Goal: Information Seeking & Learning: Learn about a topic

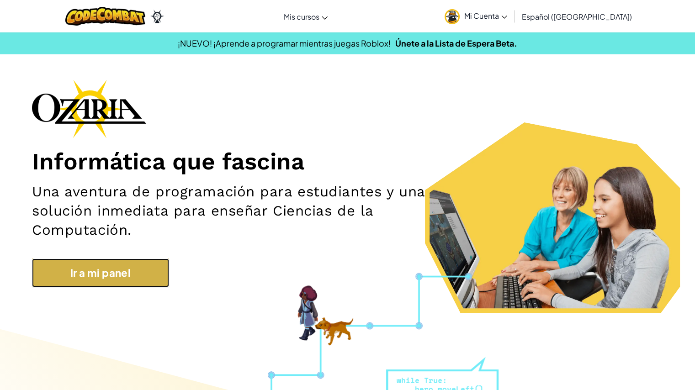
click at [97, 272] on link "Ir a mi panel" at bounding box center [100, 273] width 137 height 29
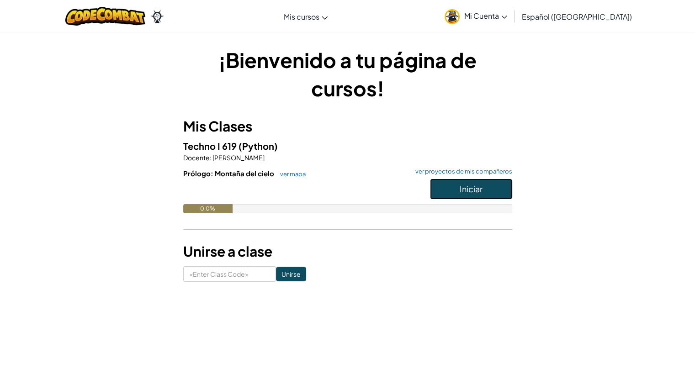
click at [360, 191] on span "Iniciar" at bounding box center [471, 189] width 23 height 11
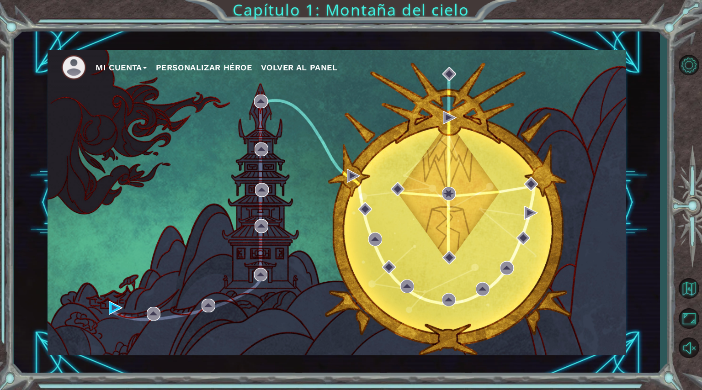
click at [188, 72] on button "Personalizar héroe" at bounding box center [204, 68] width 96 height 14
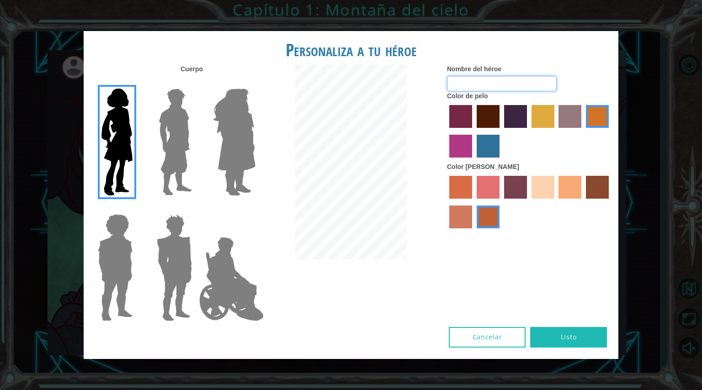
click at [360, 76] on input "Nombre del héroe" at bounding box center [502, 84] width 110 height 16
click at [160, 131] on img at bounding box center [175, 142] width 41 height 114
click at [196, 83] on input "Hero Lars" at bounding box center [196, 83] width 0 height 0
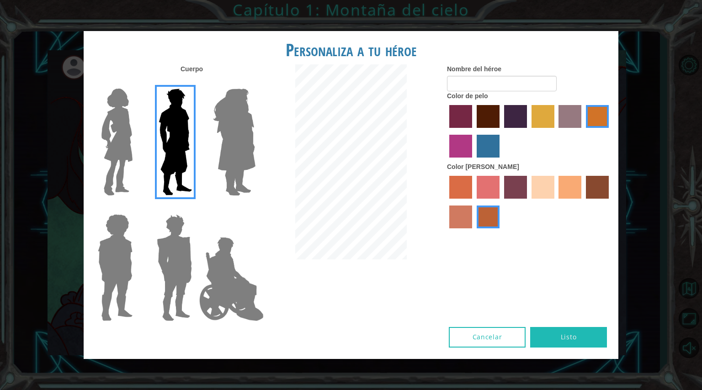
click at [163, 278] on img at bounding box center [174, 268] width 43 height 114
click at [196, 208] on input "Hero Garnet" at bounding box center [196, 208] width 0 height 0
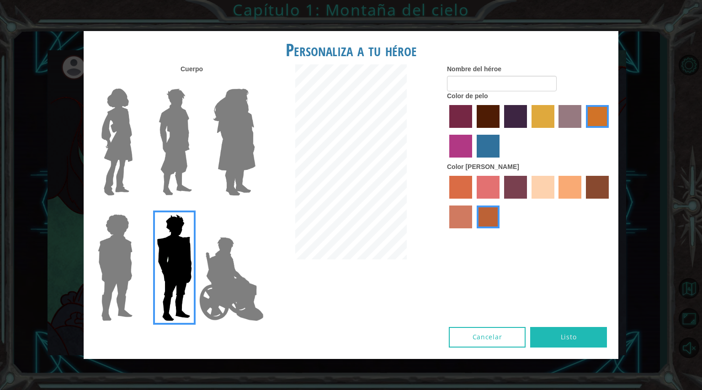
click at [120, 249] on img at bounding box center [115, 268] width 42 height 114
click at [136, 208] on input "Hero Steven" at bounding box center [136, 208] width 0 height 0
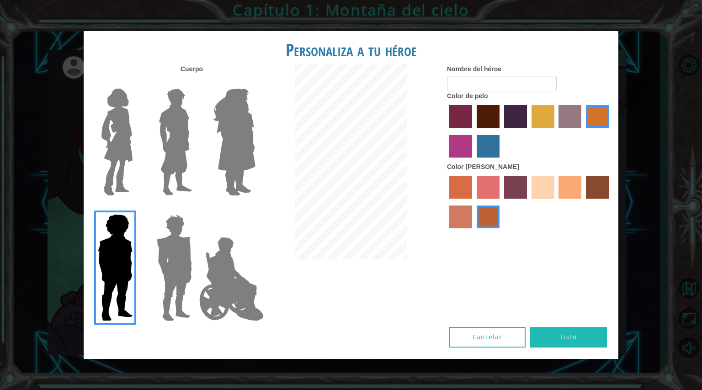
click at [241, 278] on img at bounding box center [232, 279] width 72 height 91
click at [255, 208] on input "Hero Jamie" at bounding box center [255, 208] width 0 height 0
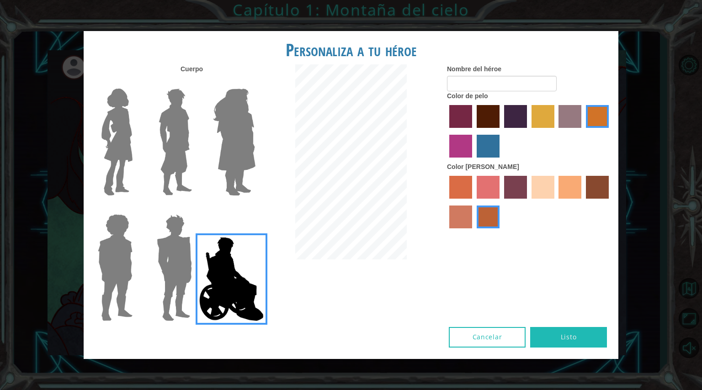
click at [115, 168] on img at bounding box center [117, 142] width 38 height 114
click at [136, 83] on input "Hero Connie" at bounding box center [136, 83] width 0 height 0
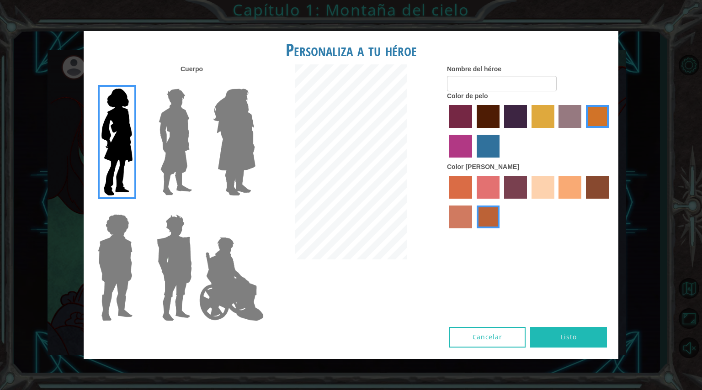
click at [360, 150] on label "medium red violet hair color" at bounding box center [460, 146] width 23 height 23
click at [360, 131] on input "medium red violet hair color" at bounding box center [610, 131] width 0 height 0
click at [360, 186] on label "froly skin color" at bounding box center [488, 187] width 23 height 23
click at [360, 202] on input "froly skin color" at bounding box center [474, 202] width 0 height 0
click at [360, 186] on label "froly skin color" at bounding box center [488, 187] width 23 height 23
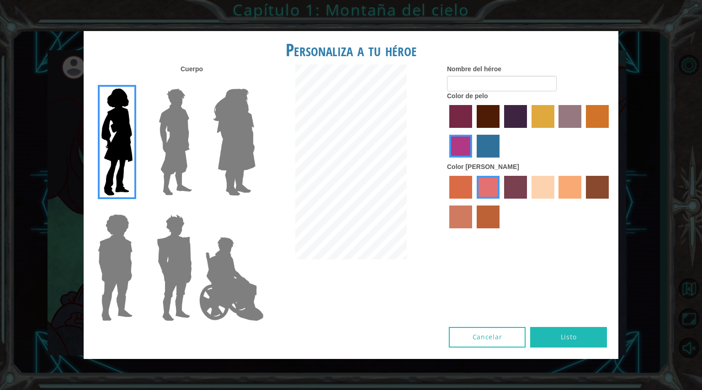
click at [360, 202] on input "froly skin color" at bounding box center [474, 202] width 0 height 0
click at [360, 186] on label "froly skin color" at bounding box center [488, 187] width 23 height 23
click at [360, 202] on input "froly skin color" at bounding box center [474, 202] width 0 height 0
click at [360, 182] on label "sandy beach skin color" at bounding box center [543, 187] width 23 height 23
click at [360, 202] on input "sandy beach skin color" at bounding box center [529, 202] width 0 height 0
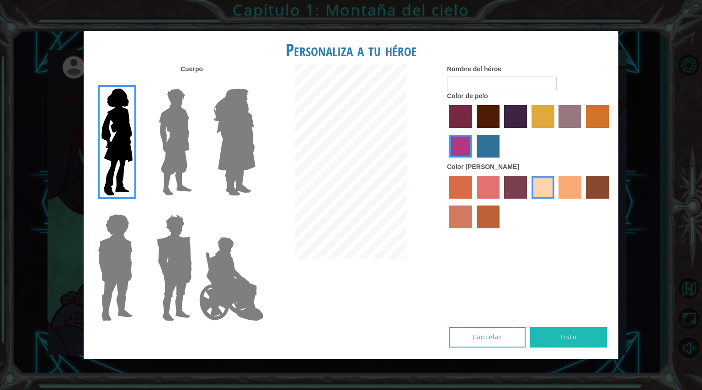
click at [360, 190] on label "tacao skin color" at bounding box center [570, 187] width 23 height 23
click at [360, 202] on input "tacao skin color" at bounding box center [556, 202] width 0 height 0
click at [360, 118] on label "maroon hair color" at bounding box center [488, 116] width 23 height 23
click at [360, 131] on input "maroon hair color" at bounding box center [474, 131] width 0 height 0
click at [360, 119] on label "hot purple hair color" at bounding box center [515, 116] width 23 height 23
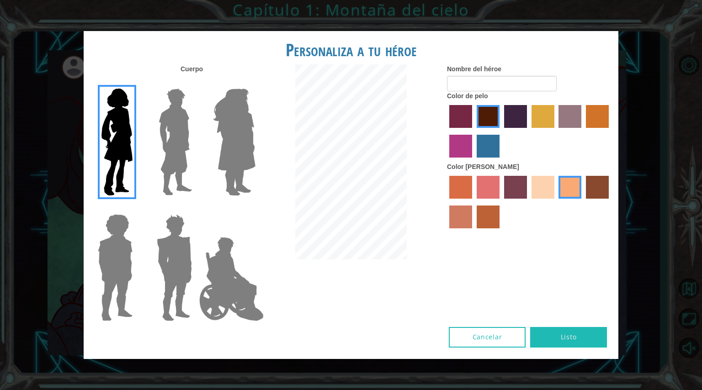
click at [360, 131] on input "hot purple hair color" at bounding box center [501, 131] width 0 height 0
click at [360, 83] on input "Nombre del héroe" at bounding box center [502, 84] width 110 height 16
type input "zoe"
click at [360, 225] on label "smoke tree skin color" at bounding box center [488, 217] width 23 height 23
click at [360, 232] on input "smoke tree skin color" at bounding box center [474, 232] width 0 height 0
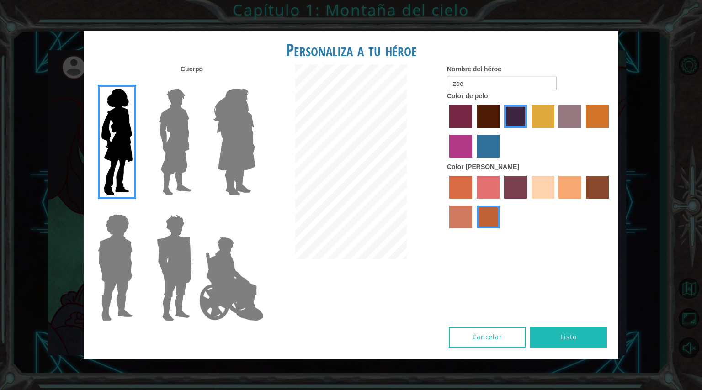
click at [360, 221] on label "burning sand skin color" at bounding box center [460, 217] width 23 height 23
click at [360, 202] on input "burning sand skin color" at bounding box center [610, 202] width 0 height 0
click at [360, 191] on label "froly skin color" at bounding box center [488, 187] width 23 height 23
click at [360, 202] on input "froly skin color" at bounding box center [474, 202] width 0 height 0
click at [360, 194] on label "tacao skin color" at bounding box center [570, 187] width 23 height 23
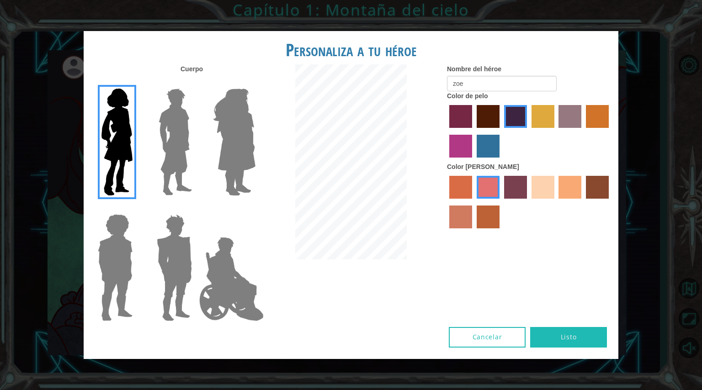
click at [360, 202] on input "tacao skin color" at bounding box center [556, 202] width 0 height 0
click at [226, 265] on img at bounding box center [232, 279] width 72 height 91
click at [255, 208] on input "Hero Jamie" at bounding box center [255, 208] width 0 height 0
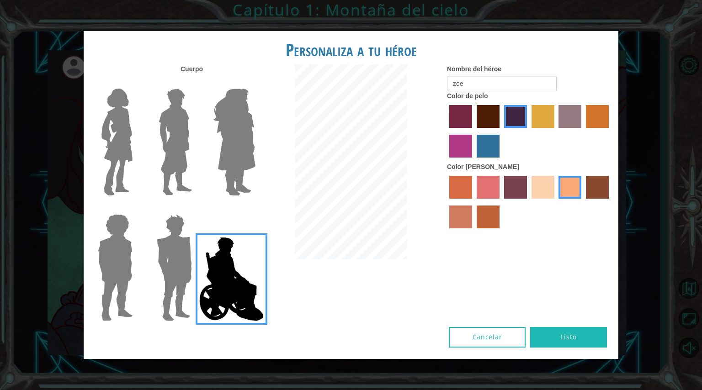
click at [226, 265] on img at bounding box center [232, 279] width 72 height 91
click at [255, 208] on input "Hero Jamie" at bounding box center [255, 208] width 0 height 0
click at [231, 142] on img at bounding box center [234, 142] width 50 height 114
click at [255, 83] on input "Hero Amethyst" at bounding box center [255, 83] width 0 height 0
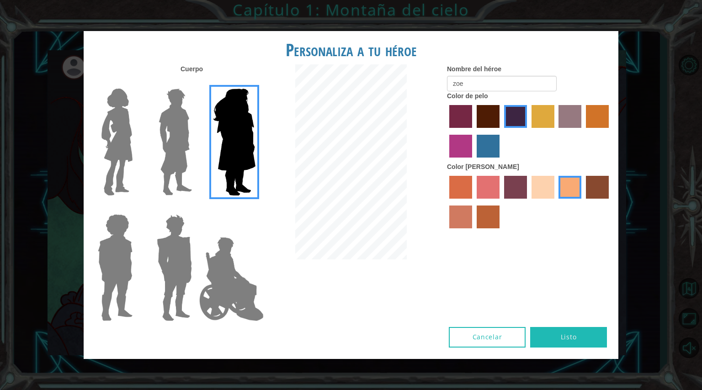
click at [125, 144] on img at bounding box center [117, 142] width 38 height 114
click at [136, 83] on input "Hero Connie" at bounding box center [136, 83] width 0 height 0
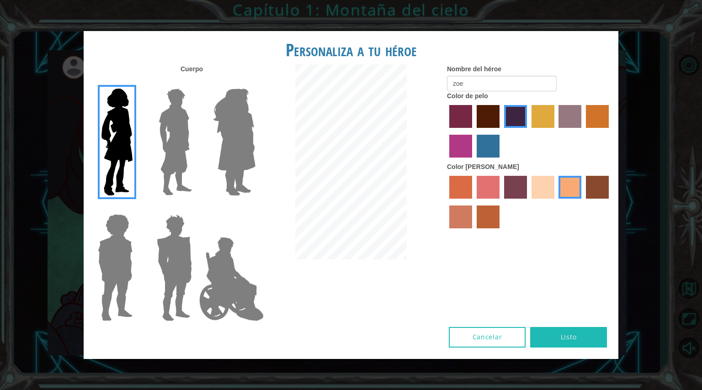
click at [360, 278] on button "Listo" at bounding box center [568, 337] width 77 height 21
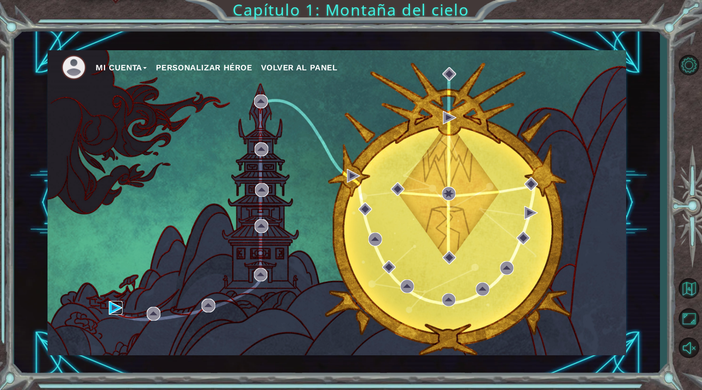
click at [111, 278] on img at bounding box center [116, 308] width 14 height 14
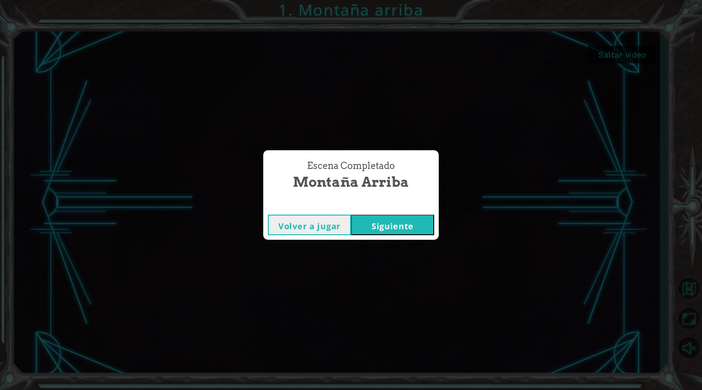
click at [360, 267] on div "Escena Completado Montaña arriba Volver a jugar [GEOGRAPHIC_DATA]" at bounding box center [351, 195] width 702 height 390
click at [301, 219] on button "Volver a jugar" at bounding box center [309, 225] width 83 height 21
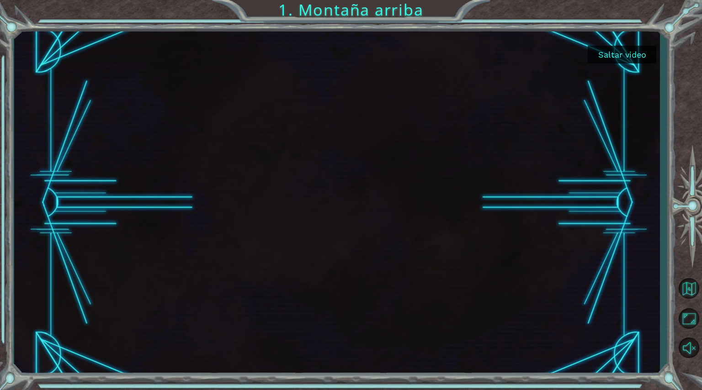
click at [360, 56] on button "Saltar video" at bounding box center [622, 55] width 69 height 18
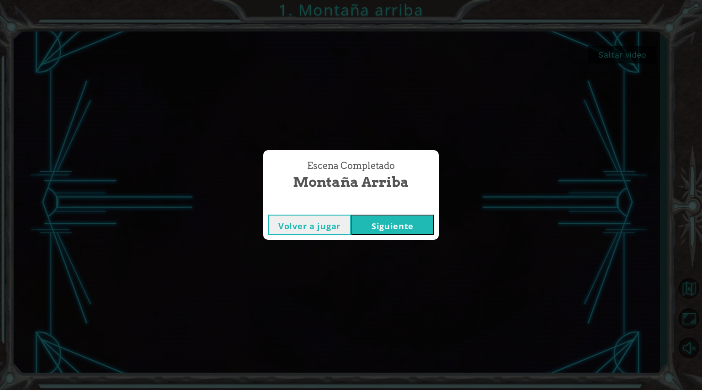
click at [360, 222] on button "Siguiente" at bounding box center [392, 225] width 83 height 21
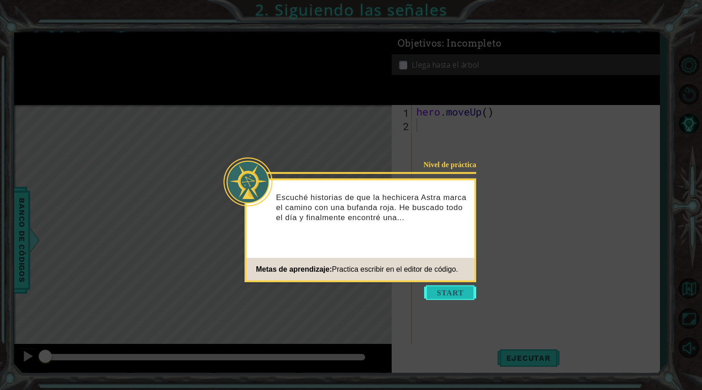
click at [360, 278] on button "Start" at bounding box center [450, 293] width 52 height 15
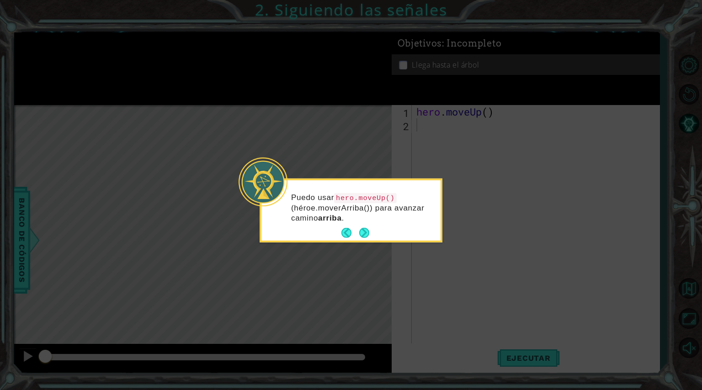
click at [360, 225] on div "Puedo usar hero.moveUp() (héroe.moverArriba()) para avanzar camino arriba ." at bounding box center [351, 212] width 179 height 57
click at [360, 229] on button "Next" at bounding box center [364, 233] width 11 height 11
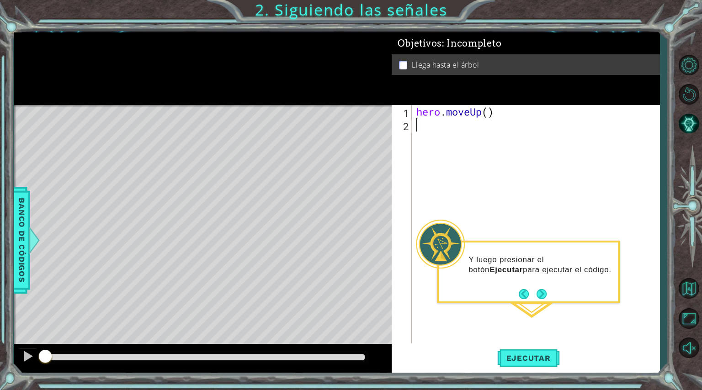
click at [360, 178] on div "hero . moveUp ( )" at bounding box center [538, 237] width 247 height 265
click at [360, 131] on div "hero . moveUp ( )" at bounding box center [538, 237] width 247 height 265
type textarea "her"
click at [360, 140] on div "her o.moveUp Toca enter" at bounding box center [496, 149] width 173 height 33
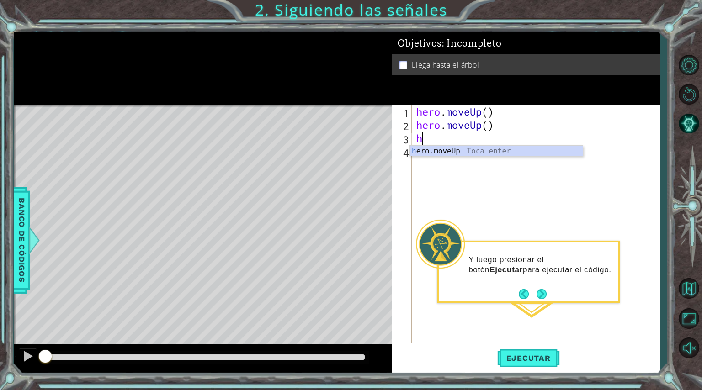
type textarea "h"
click at [360, 157] on div "hero . moveUp ( ) hero . moveUp ( ) h" at bounding box center [538, 237] width 247 height 265
click at [360, 141] on div "hero . moveUp ( ) hero . moveUp ( ) h" at bounding box center [538, 237] width 247 height 265
type textarea "he"
click at [360, 148] on div "he ro.moveUp Toca enter" at bounding box center [496, 162] width 173 height 33
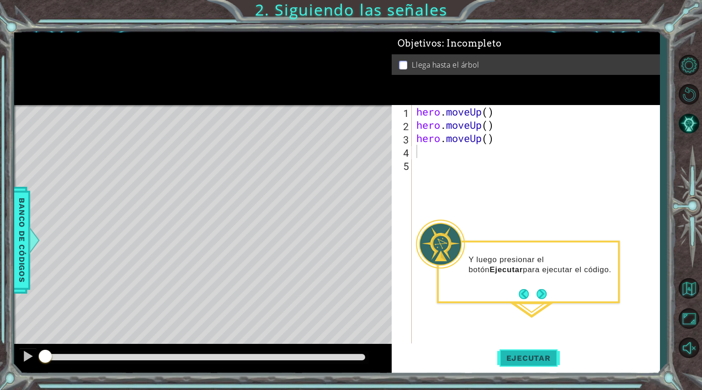
click at [360, 278] on span "Ejecutar" at bounding box center [528, 358] width 63 height 9
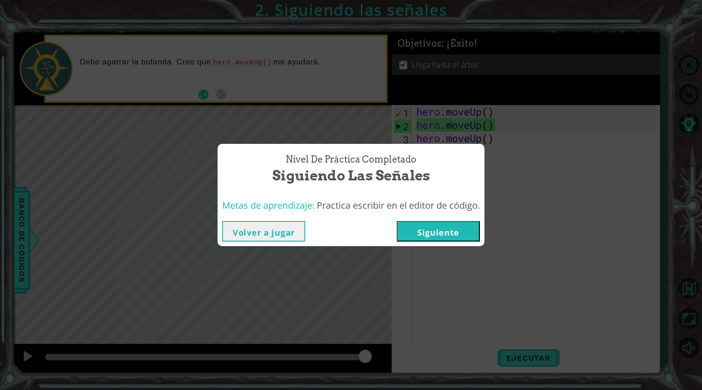
click at [360, 233] on button "Siguiente" at bounding box center [438, 231] width 83 height 21
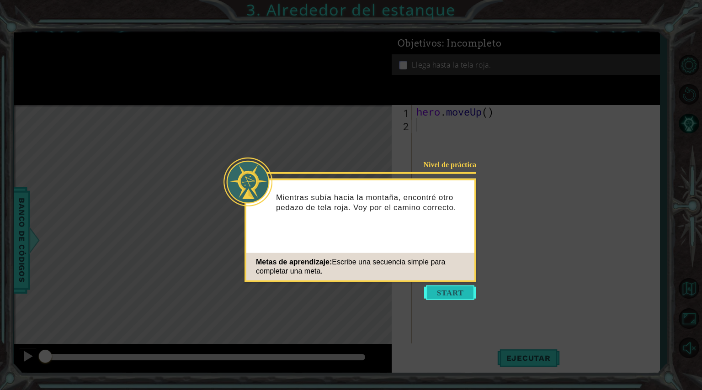
click at [360, 278] on button "Start" at bounding box center [450, 293] width 52 height 15
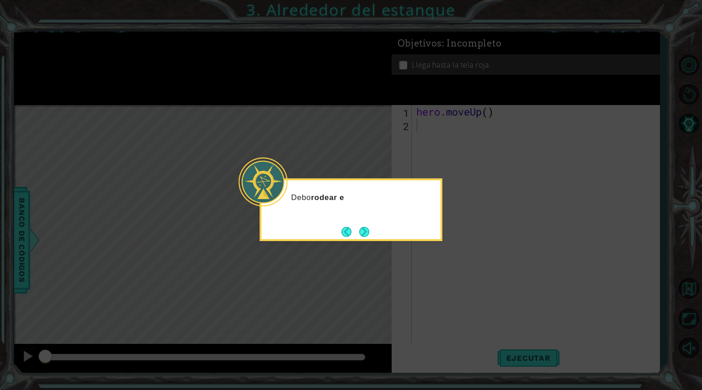
click at [360, 278] on icon at bounding box center [351, 195] width 702 height 390
click at [360, 239] on div "Debo rodear el estanque ." at bounding box center [351, 210] width 183 height 63
click at [360, 230] on button "Next" at bounding box center [364, 232] width 12 height 12
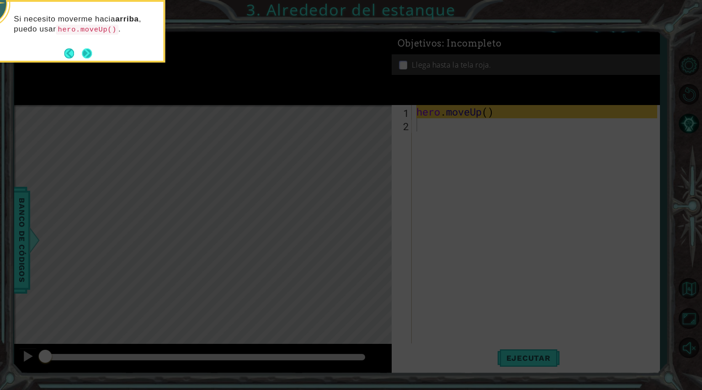
click at [85, 54] on button "Next" at bounding box center [87, 53] width 14 height 14
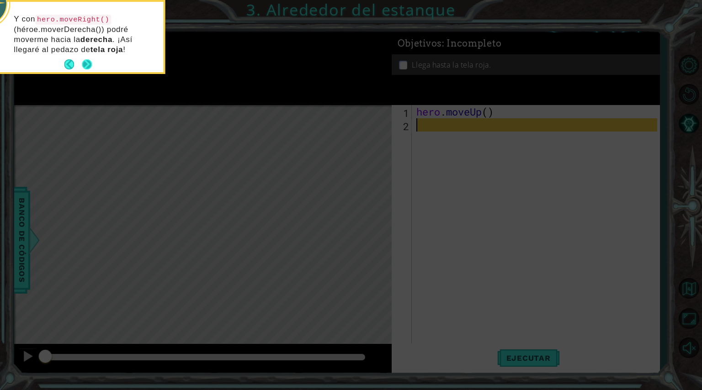
click at [87, 65] on button "Next" at bounding box center [86, 64] width 11 height 11
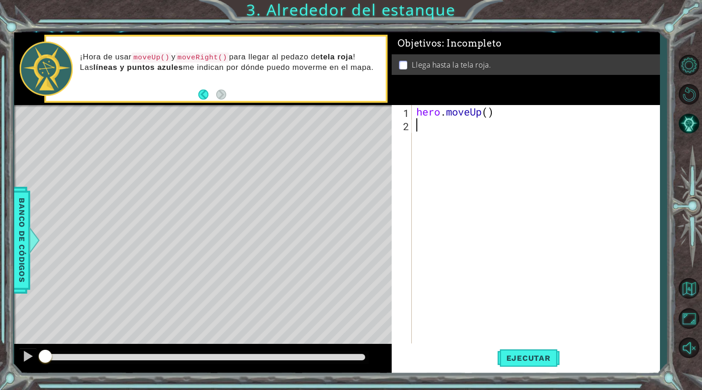
type textarea "m"
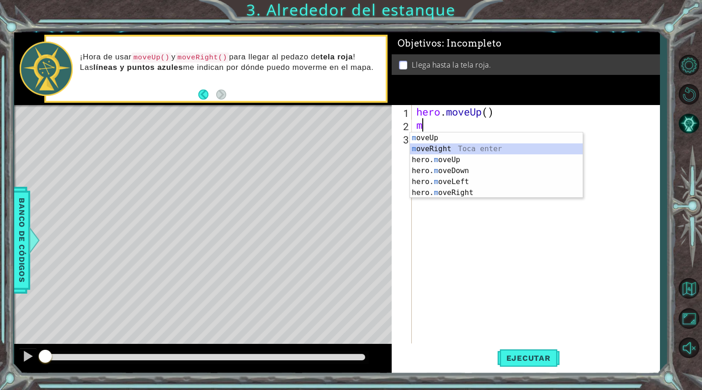
click at [360, 149] on div "m oveUp Toca enter m [PERSON_NAME] Toca enter hero. m oveUp Toca enter hero. m …" at bounding box center [496, 177] width 173 height 88
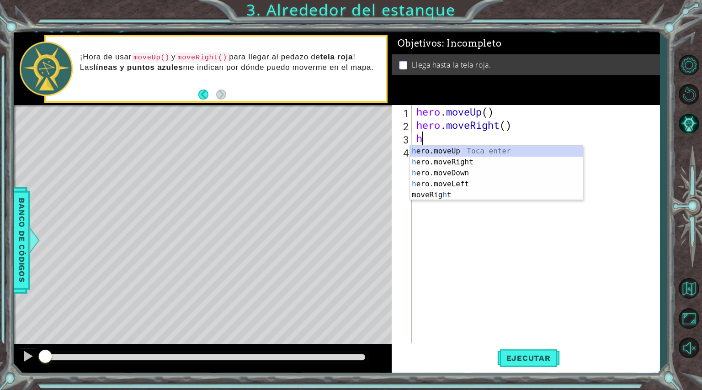
type textarea "he"
click at [360, 149] on div "he ro.moveUp Toca enter he ro.moveRight Toca enter he ro.moveDown Toca enter he…" at bounding box center [496, 179] width 173 height 66
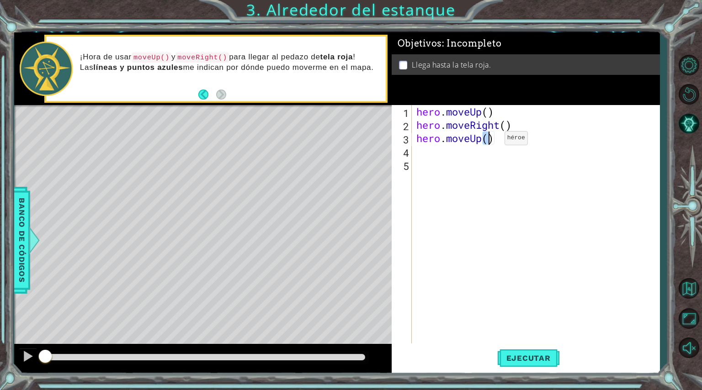
click at [360, 140] on div "hero . moveUp ( ) hero . moveRight ( ) hero . moveUp ( )" at bounding box center [538, 237] width 247 height 265
click at [360, 140] on div "hero . moveUp ( ) hero . moveRight ( ) hero . moveUp ( )" at bounding box center [536, 224] width 243 height 239
type textarea "hero.moveUp(3)"
click at [360, 278] on button "Ejecutar" at bounding box center [528, 358] width 63 height 27
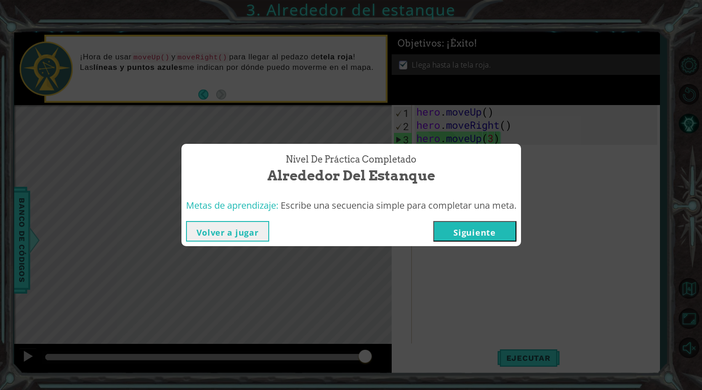
click at [360, 235] on button "Siguiente" at bounding box center [474, 231] width 83 height 21
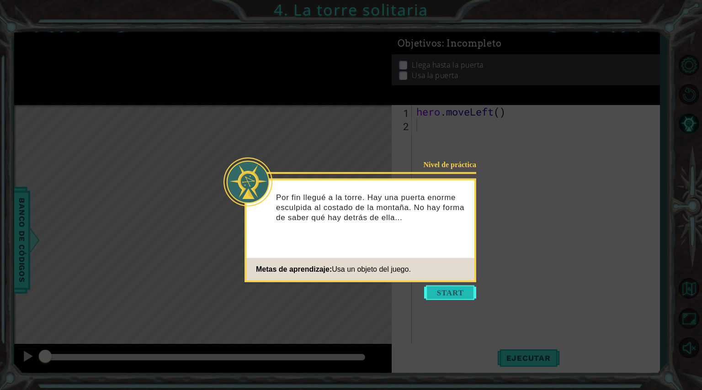
click at [360, 278] on button "Start" at bounding box center [450, 293] width 52 height 15
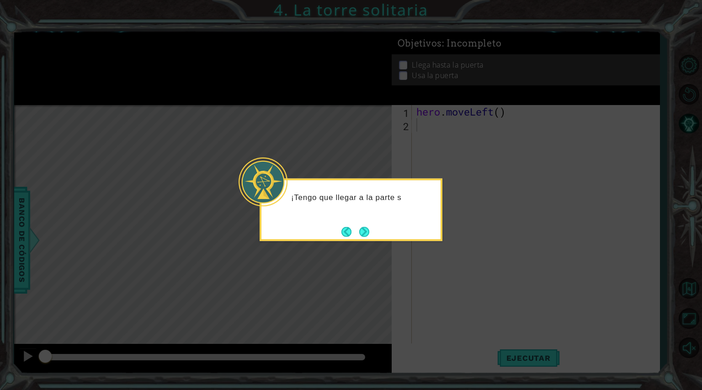
click at [360, 278] on icon at bounding box center [351, 195] width 702 height 390
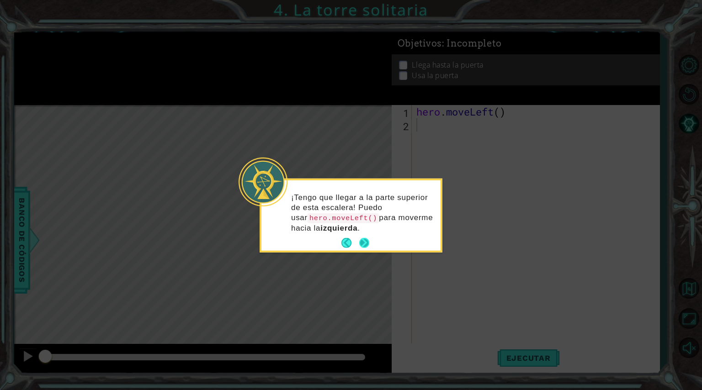
click at [360, 247] on button "Next" at bounding box center [363, 242] width 11 height 11
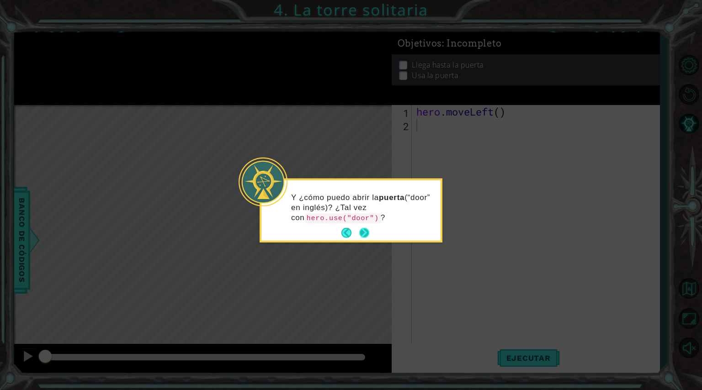
click at [360, 233] on button "Next" at bounding box center [365, 233] width 14 height 14
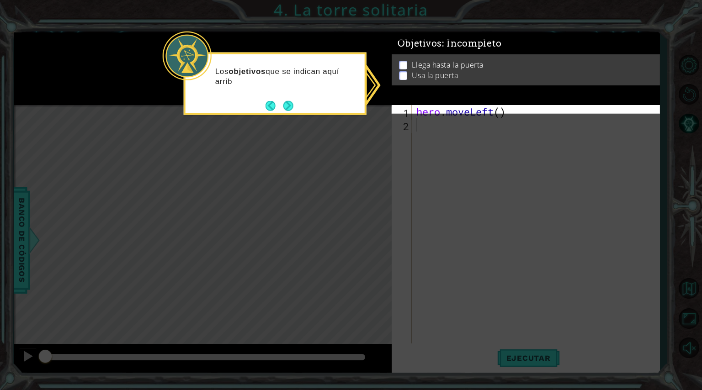
click at [311, 123] on icon at bounding box center [351, 195] width 702 height 390
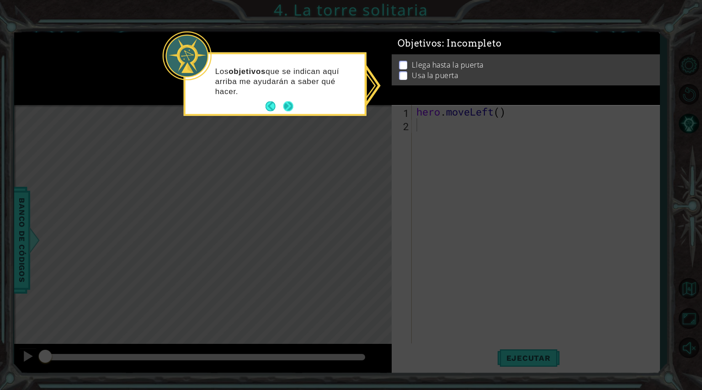
click at [284, 103] on button "Next" at bounding box center [288, 106] width 11 height 11
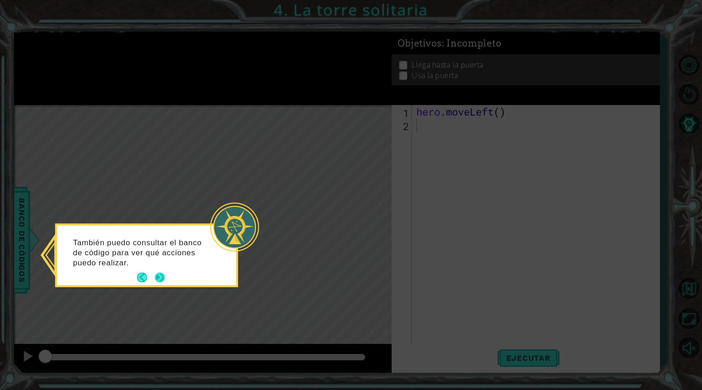
click at [156, 273] on button "Next" at bounding box center [160, 278] width 16 height 16
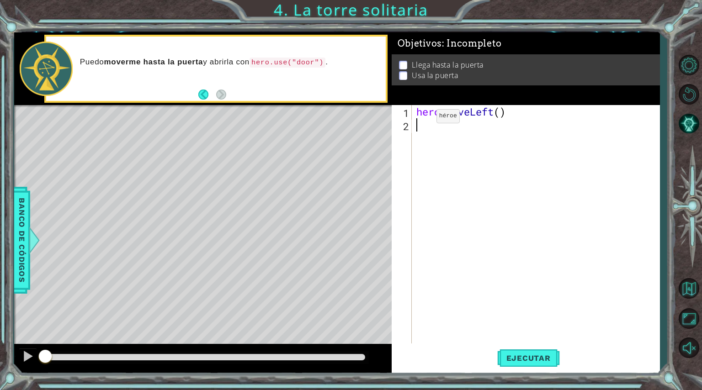
click at [360, 118] on div "hero . moveLeft ( )" at bounding box center [538, 237] width 247 height 265
type textarea "hero.moveLeft()"
click at [360, 129] on div "hero . moveLeft ( )" at bounding box center [538, 237] width 247 height 265
type textarea "h"
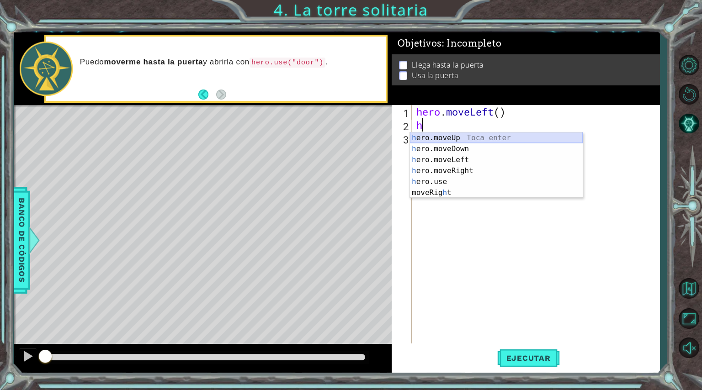
click at [360, 136] on div "h ero.moveUp Toca enter h ero.moveDown Toca enter h ero.moveLeft Toca enter h e…" at bounding box center [496, 177] width 173 height 88
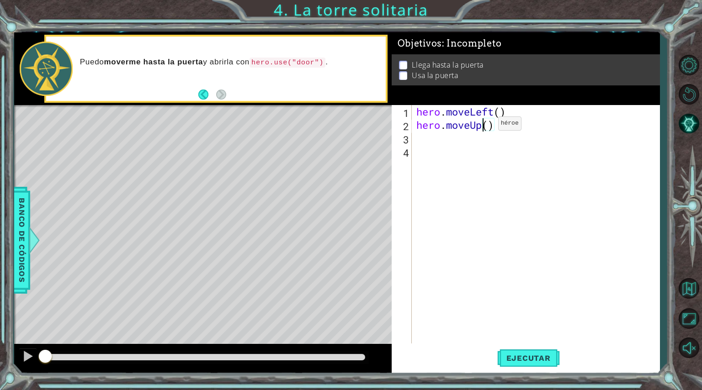
click at [360, 125] on div "hero . moveLeft ( ) hero . moveUp ( )" at bounding box center [538, 237] width 247 height 265
click at [360, 127] on div "hero . moveLeft ( ) hero . moveUp ( )" at bounding box center [538, 237] width 247 height 265
type textarea "hero.moveUp(2)"
click at [360, 140] on div "hero . moveLeft ( ) hero . moveUp ( 2 )" at bounding box center [538, 237] width 247 height 265
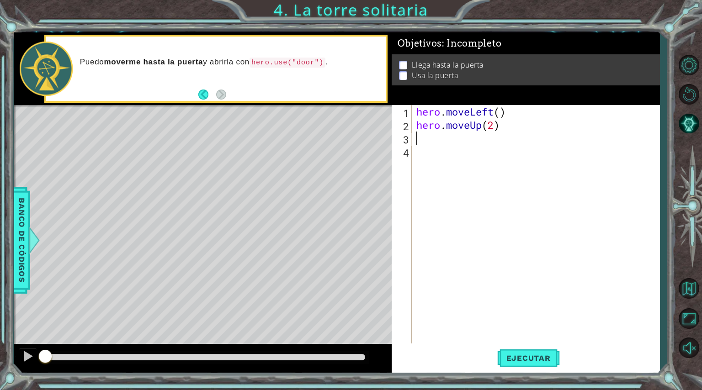
scroll to position [0, 0]
type textarea "h"
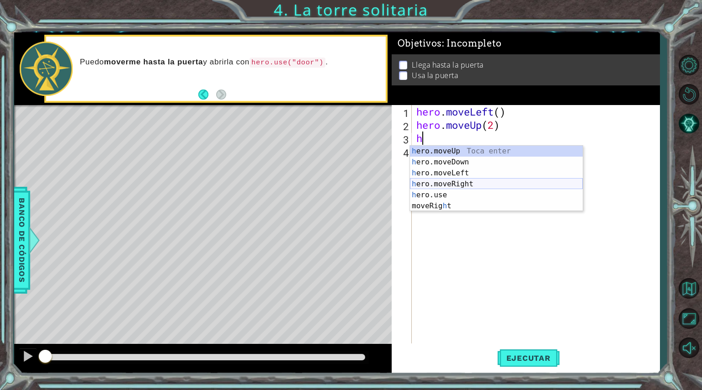
click at [360, 181] on div "h ero.moveUp Toca enter h ero.moveDown Toca enter h ero.moveLeft Toca enter h e…" at bounding box center [496, 190] width 173 height 88
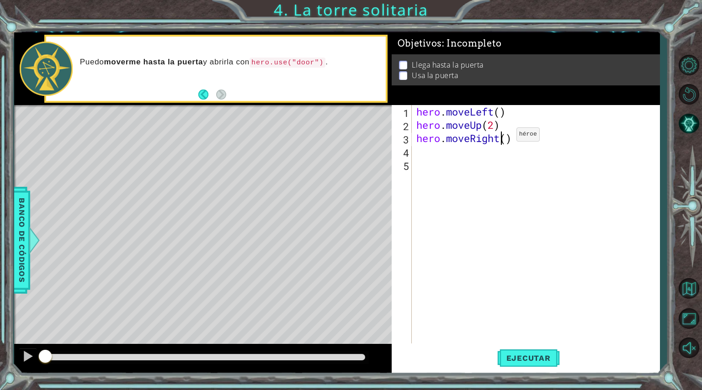
click at [360, 137] on div "hero . moveLeft ( ) hero . moveUp ( 2 ) hero . moveRight ( )" at bounding box center [538, 237] width 247 height 265
click at [360, 138] on div "hero . moveLeft ( ) hero . moveUp ( 2 ) hero . moveRight ( )" at bounding box center [538, 237] width 247 height 265
type textarea "hero.moveRight(3)"
click at [360, 160] on div "hero . moveLeft ( ) hero . moveUp ( 2 ) hero . moveRight ( 3 )" at bounding box center [538, 237] width 247 height 265
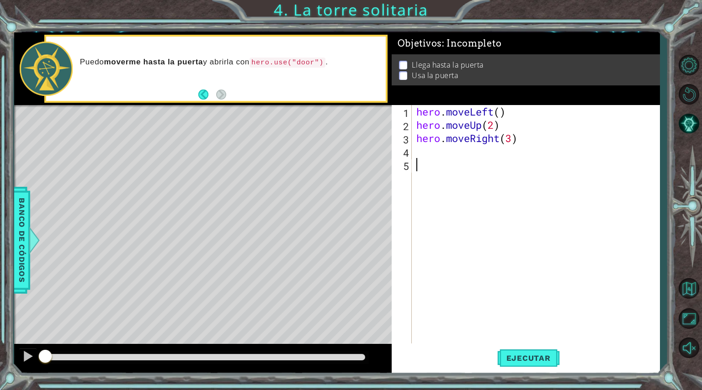
scroll to position [0, 0]
click at [360, 156] on div "hero . moveLeft ( ) hero . moveUp ( 2 ) hero . moveRight ( 3 )" at bounding box center [538, 237] width 247 height 265
type textarea "he"
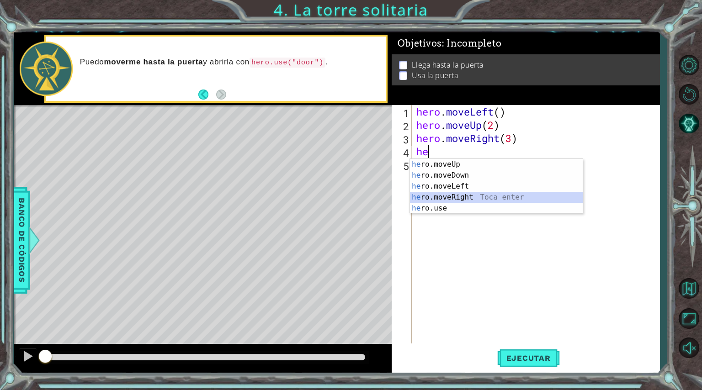
click at [360, 194] on div "he ro.moveUp Toca enter he ro.moveDown Toca enter he ro.moveLeft Toca enter he …" at bounding box center [496, 197] width 173 height 77
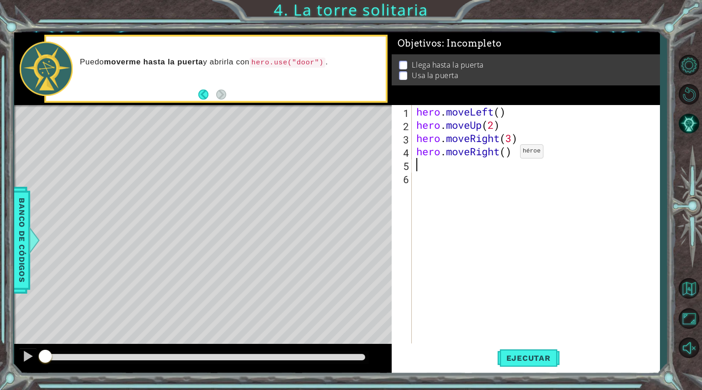
click at [360, 154] on div "hero . moveLeft ( ) hero . moveUp ( 2 ) hero . moveRight ( 3 ) hero . moveRight…" at bounding box center [538, 237] width 247 height 265
type textarea "hero.moveRight(3)"
click at [360, 169] on div "hero . moveLeft ( ) hero . moveUp ( 2 ) hero . moveRight ( 3 ) hero . moveRight…" at bounding box center [538, 237] width 247 height 265
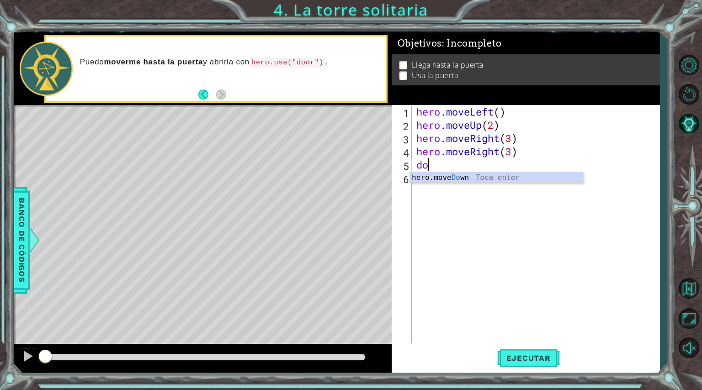
type textarea "d"
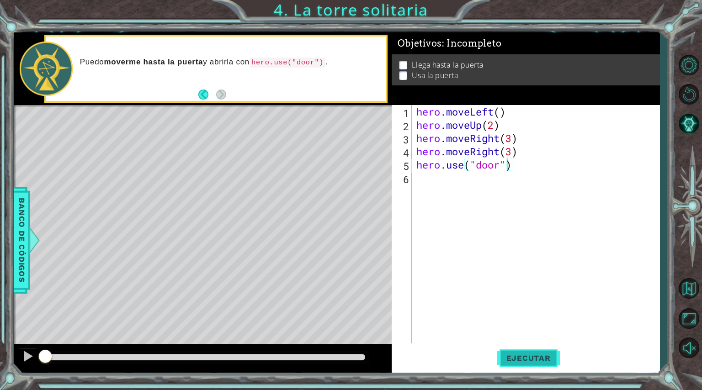
click at [360, 278] on span "Ejecutar" at bounding box center [528, 358] width 63 height 9
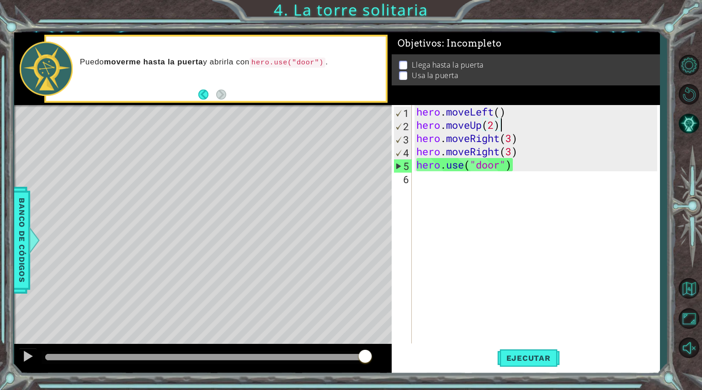
click at [360, 127] on div "hero . moveLeft ( ) hero . moveUp ( 2 ) hero . moveRight ( 3 ) hero . moveRight…" at bounding box center [538, 237] width 247 height 265
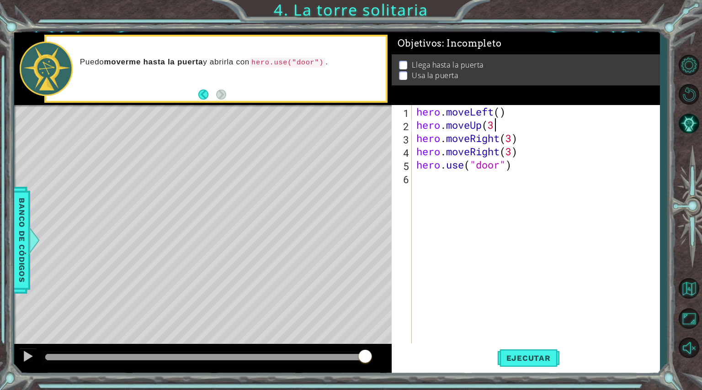
scroll to position [0, 3]
click at [360, 138] on div "hero . moveLeft ( ) hero . moveUp ( 3 ) hero . moveRight ( 3 ) hero . moveRight…" at bounding box center [538, 237] width 247 height 265
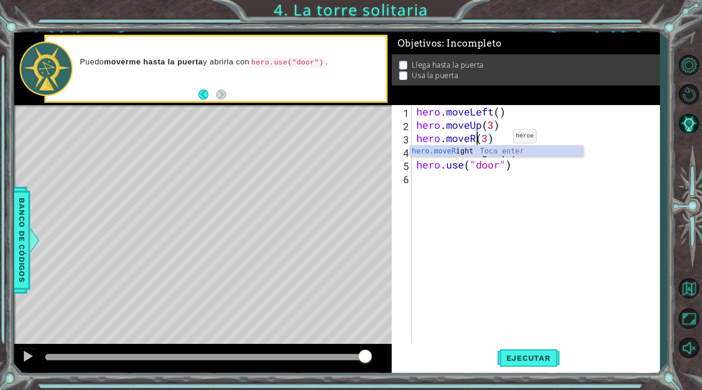
scroll to position [0, 2]
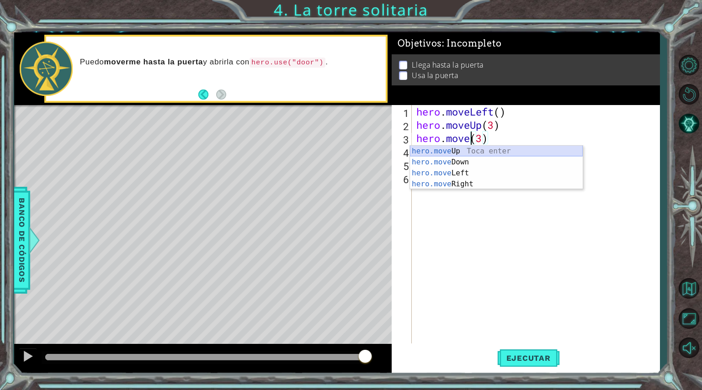
click at [360, 151] on div "hero.move Up Toca enter hero.move Down Toca enter hero.move Left Toca enter her…" at bounding box center [496, 179] width 173 height 66
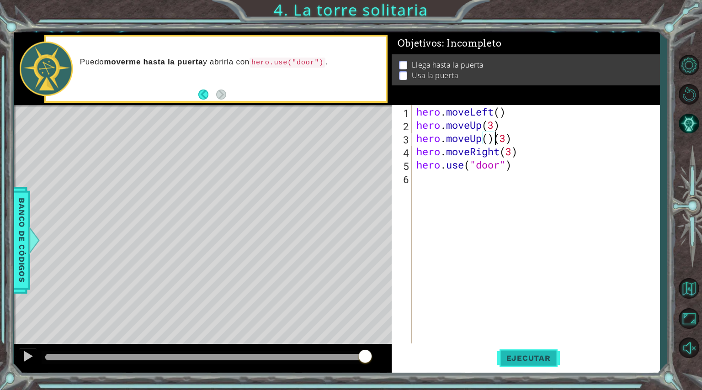
click at [360, 278] on span "Ejecutar" at bounding box center [528, 358] width 63 height 9
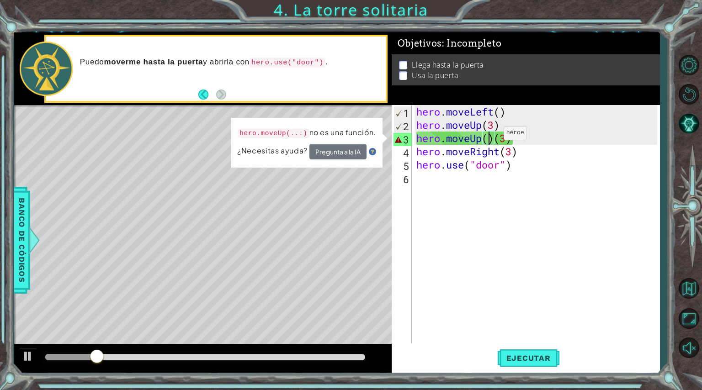
click at [360, 135] on div "hero . moveLeft ( ) hero . moveUp ( 3 ) hero . moveUp ( ) ( 3 ) hero . moveRigh…" at bounding box center [538, 237] width 247 height 265
click at [360, 136] on div "hero . moveLeft ( ) hero . moveUp ( 3 ) hero . moveUp ( ) ( 3 ) hero . moveRigh…" at bounding box center [538, 237] width 247 height 265
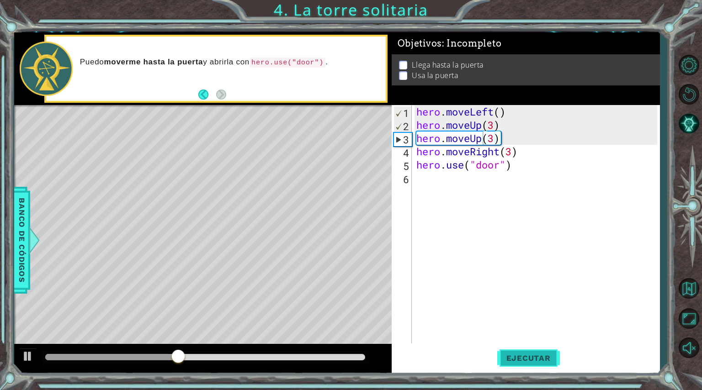
click at [360, 278] on button "Ejecutar" at bounding box center [528, 358] width 63 height 27
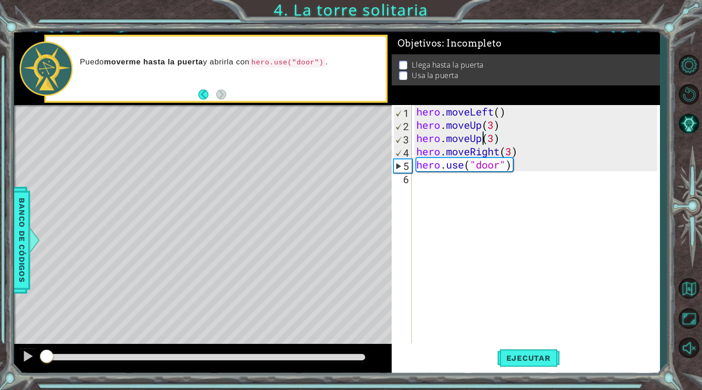
drag, startPoint x: 143, startPoint y: 358, endPoint x: 0, endPoint y: 354, distance: 143.2
click at [0, 278] on div "1 ההההההההההההההההההההההההההההההההההההההההההההההההההההההההההההההההההההההההההההה…" at bounding box center [351, 195] width 702 height 390
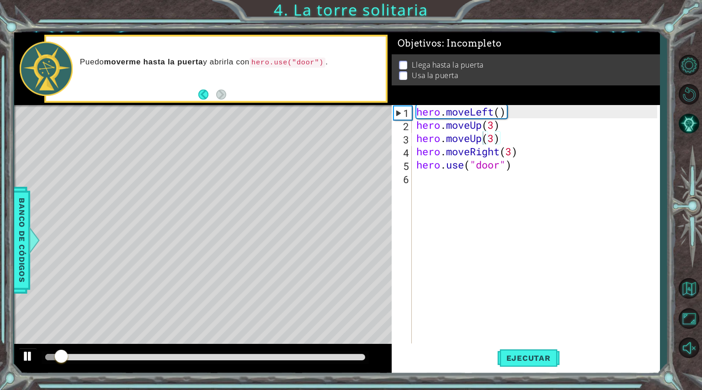
drag, startPoint x: 0, startPoint y: 354, endPoint x: 19, endPoint y: 362, distance: 20.9
click at [19, 278] on div "1 ההההההההההההההההההההההההההההההההההההההההההההההההההההההההההההההההההההההההההההה…" at bounding box center [351, 195] width 702 height 390
drag, startPoint x: 89, startPoint y: 360, endPoint x: 0, endPoint y: 337, distance: 91.5
click at [0, 278] on div "1 ההההההההההההההההההההההההההההההההההההההההההההההההההההההההההההההההההההההההההההה…" at bounding box center [351, 195] width 702 height 390
drag, startPoint x: 100, startPoint y: 356, endPoint x: 27, endPoint y: 356, distance: 72.7
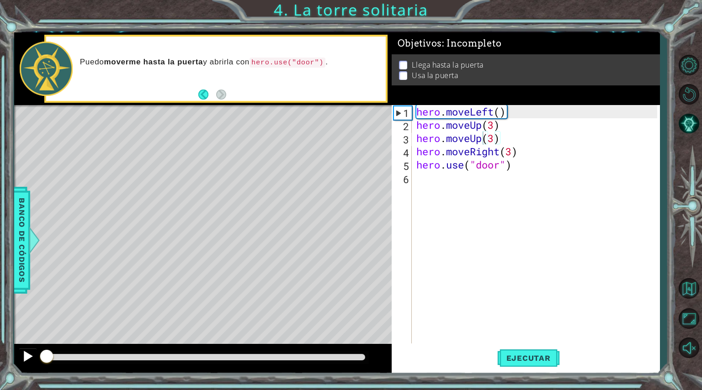
click at [27, 278] on div at bounding box center [203, 358] width 378 height 29
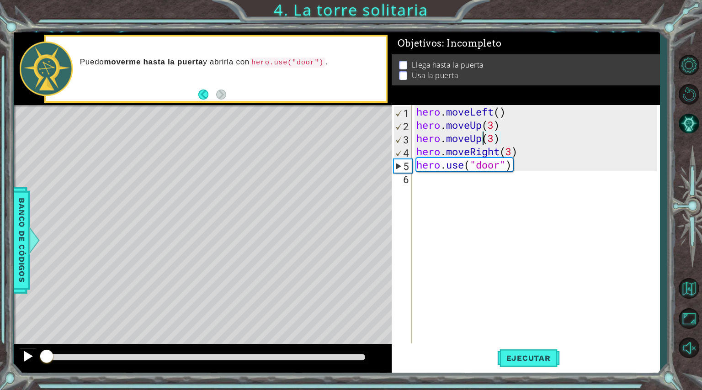
drag, startPoint x: 105, startPoint y: 359, endPoint x: 22, endPoint y: 352, distance: 83.0
click at [22, 278] on div at bounding box center [203, 358] width 378 height 29
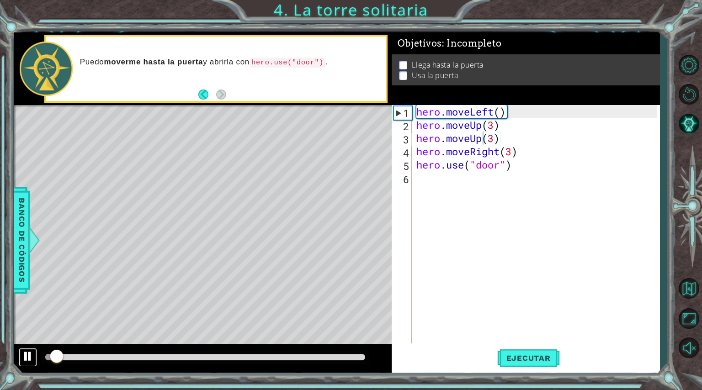
click at [26, 278] on div at bounding box center [28, 357] width 12 height 12
drag, startPoint x: 54, startPoint y: 357, endPoint x: 6, endPoint y: 362, distance: 47.8
click at [6, 278] on div "1 ההההההההההההההההההההההההההההההההההההההההההההההההההההההההההההההההההההההההההההה…" at bounding box center [351, 195] width 702 height 390
click at [360, 153] on div "hero . moveLeft ( ) hero . moveUp ( 3 ) hero . moveUp ( 3 ) hero . moveRight ( …" at bounding box center [538, 237] width 247 height 265
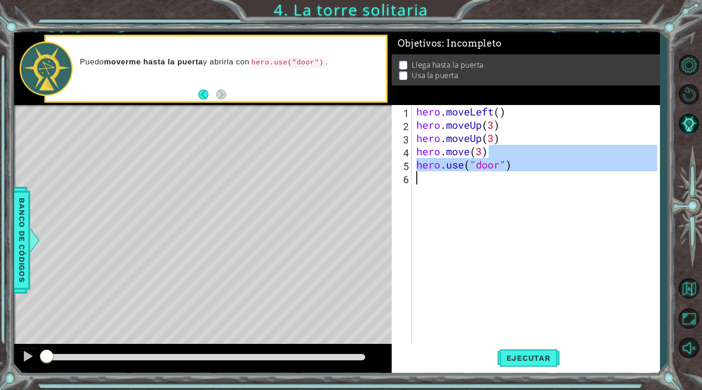
drag, startPoint x: 488, startPoint y: 158, endPoint x: 513, endPoint y: 289, distance: 133.2
click at [360, 278] on div "hero . moveLeft ( ) hero . moveUp ( 3 ) hero . moveUp ( 3 ) hero . move ( 3 ) h…" at bounding box center [538, 237] width 247 height 265
type textarea "hero.use("door")"
click at [360, 278] on div "hero . moveLeft ( ) hero . moveUp ( 3 ) hero . moveUp ( 3 ) hero . move ( 3 ) h…" at bounding box center [536, 224] width 243 height 239
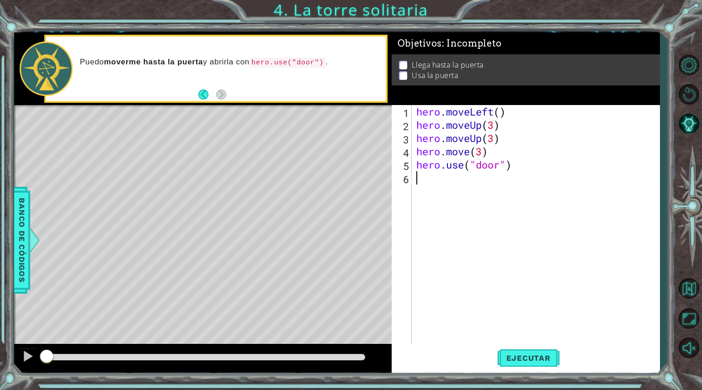
scroll to position [0, 0]
click at [360, 278] on span "Ejecutar" at bounding box center [528, 358] width 63 height 9
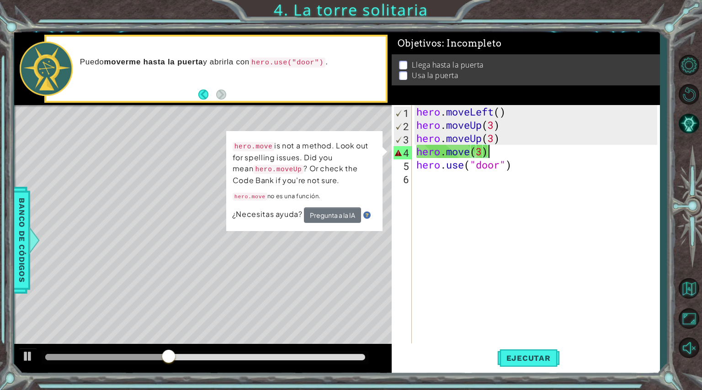
click at [360, 154] on div "hero . moveLeft ( ) hero . moveUp ( 3 ) hero . moveUp ( 3 ) hero . move ( 3 ) h…" at bounding box center [538, 237] width 247 height 265
click at [360, 152] on div "hero . moveLeft ( ) hero . moveUp ( 3 ) hero . moveUp ( 3 ) hero . move ( 3 ) h…" at bounding box center [538, 237] width 247 height 265
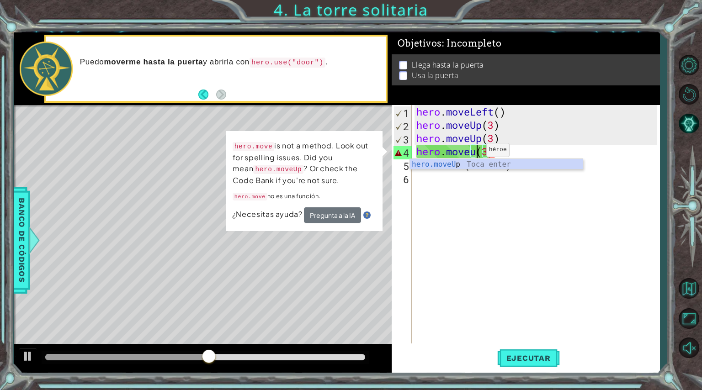
scroll to position [0, 2]
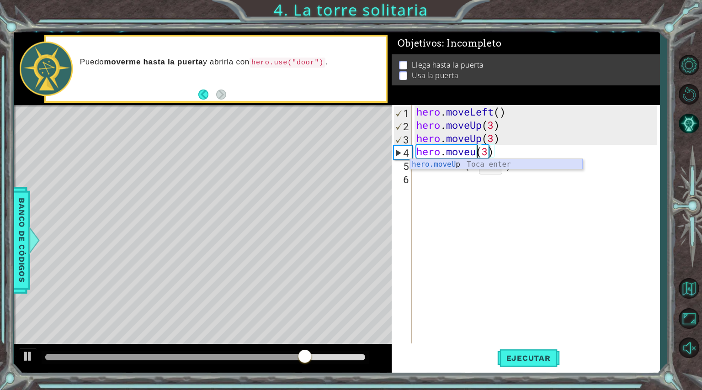
click at [360, 165] on div "hero.moveU p Toca enter" at bounding box center [496, 175] width 173 height 33
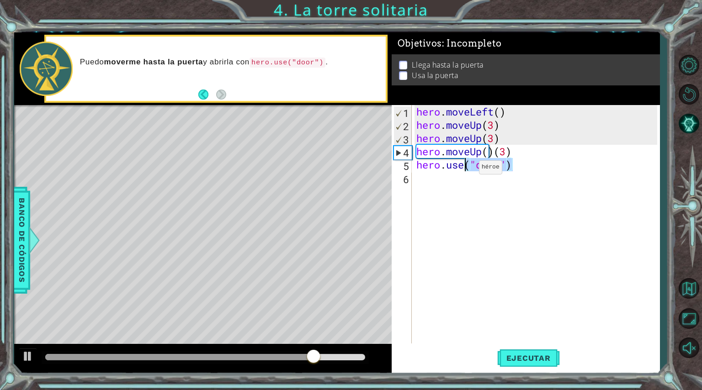
click at [360, 165] on div "hero . moveLeft ( ) hero . moveUp ( 3 ) hero . moveUp ( 3 ) hero . moveUp ( ) (…" at bounding box center [538, 237] width 247 height 265
type textarea "hero.use("door")"
click at [360, 223] on div "hero . moveLeft ( ) hero . moveUp ( 3 ) hero . moveUp ( 3 ) hero . moveUp ( ) (…" at bounding box center [538, 237] width 247 height 265
click at [360, 154] on div "hero . moveLeft ( ) hero . moveUp ( 3 ) hero . moveUp ( 3 ) hero . moveUp ( ) (…" at bounding box center [538, 237] width 247 height 265
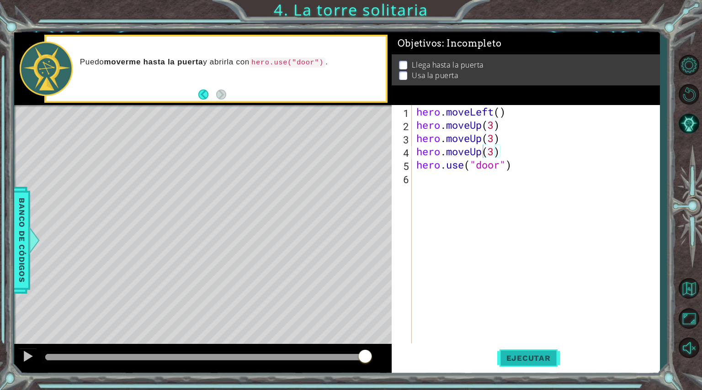
click at [360, 278] on span "Ejecutar" at bounding box center [528, 358] width 63 height 9
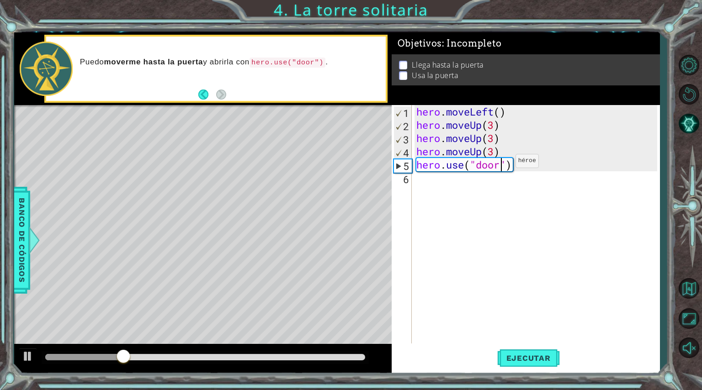
click at [360, 163] on div "hero . moveLeft ( ) hero . moveUp ( 3 ) hero . moveUp ( 3 ) hero . moveUp ( 3 )…" at bounding box center [538, 237] width 247 height 265
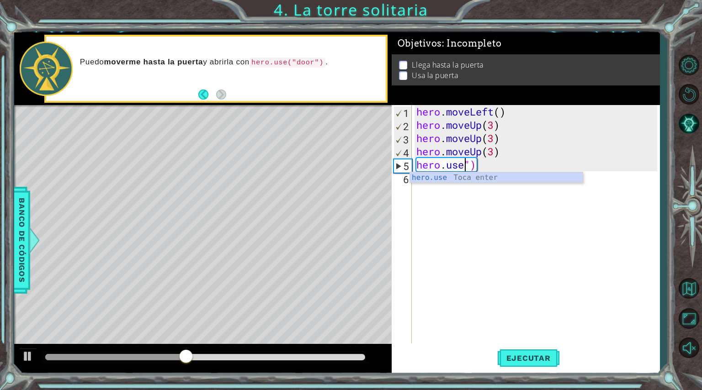
click at [360, 163] on div "hero . moveLeft ( ) hero . moveUp ( 3 ) hero . moveUp ( 3 ) hero . moveUp ( 3 )…" at bounding box center [538, 237] width 247 height 265
click at [360, 162] on div "hero . moveLeft ( ) hero . moveUp ( 3 ) hero . moveUp ( 3 ) hero . moveUp ( 3 )…" at bounding box center [538, 237] width 247 height 265
click at [360, 170] on div "hero . moveLeft ( ) hero . moveUp ( 3 ) hero . moveUp ( 3 ) hero . moveUp ( 3 )…" at bounding box center [538, 237] width 247 height 265
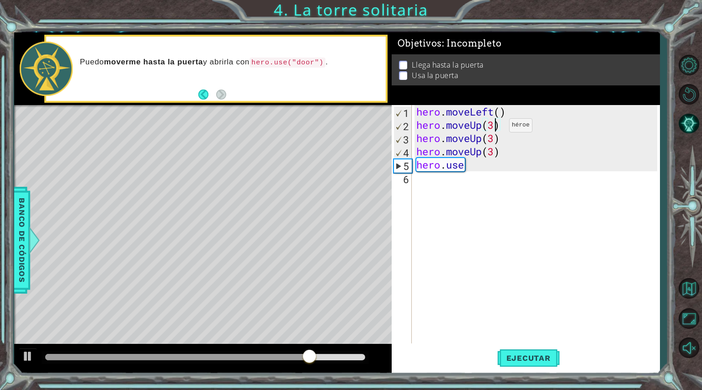
click at [360, 128] on div "hero . moveLeft ( ) hero . moveUp ( 3 ) hero . moveUp ( 3 ) hero . moveUp ( 3 )…" at bounding box center [538, 237] width 247 height 265
click at [360, 142] on div "hero . moveLeft ( ) hero . moveUp ( ) hero . moveUp ( 3 ) hero . moveUp ( 3 ) h…" at bounding box center [538, 237] width 247 height 265
click at [360, 151] on div "hero . moveLeft ( ) hero . moveUp ( ) hero . moveUp ( ) hero . moveUp ( 3 ) her…" at bounding box center [538, 237] width 247 height 265
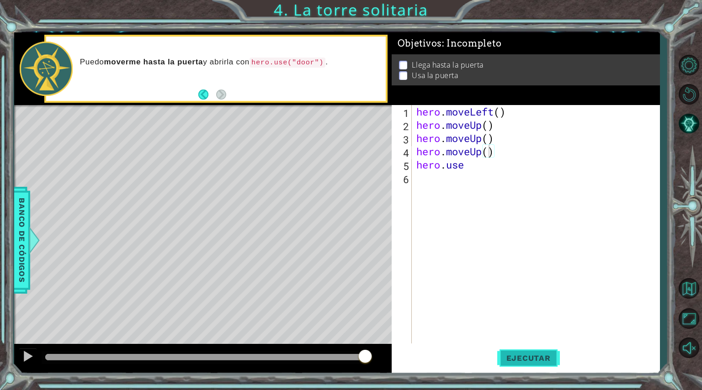
click at [360, 278] on button "Ejecutar" at bounding box center [528, 358] width 63 height 27
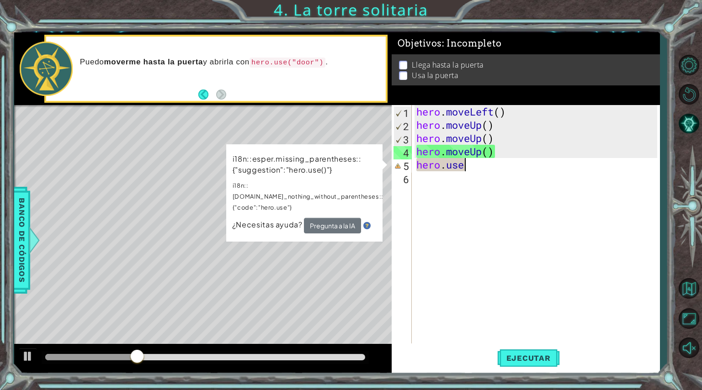
click at [360, 169] on div "hero . moveLeft ( ) hero . moveUp ( ) hero . moveUp ( ) hero . moveUp ( ) hero …" at bounding box center [538, 237] width 247 height 265
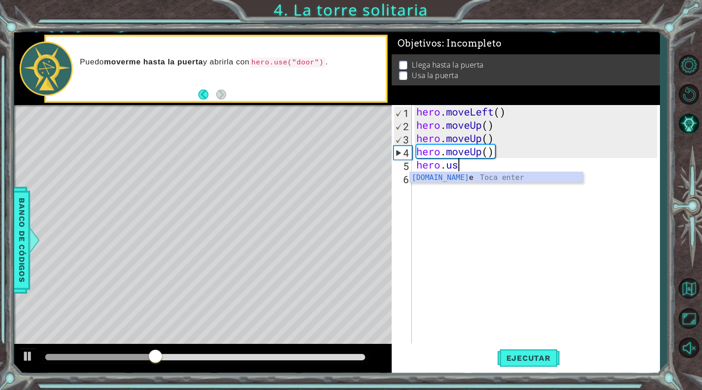
type textarea "hero"
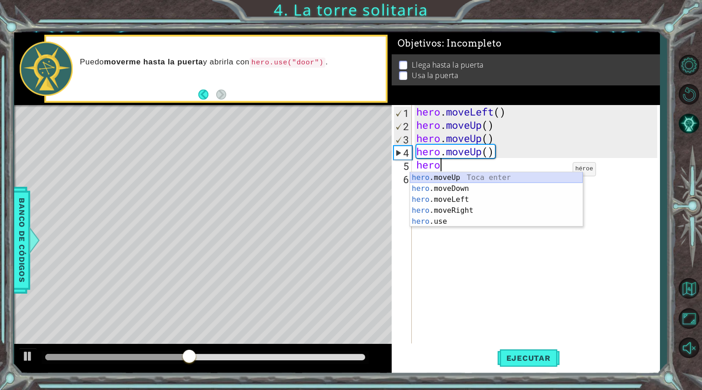
click at [360, 176] on div "hero .moveUp Toca enter hero .moveDown Toca enter hero .moveLeft Toca enter her…" at bounding box center [496, 210] width 173 height 77
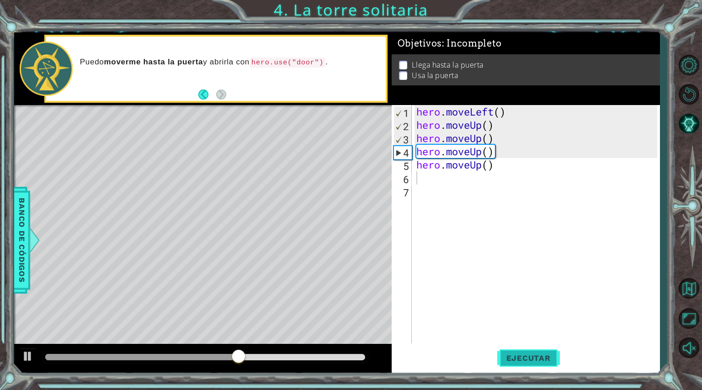
click at [360, 278] on span "Ejecutar" at bounding box center [528, 358] width 63 height 9
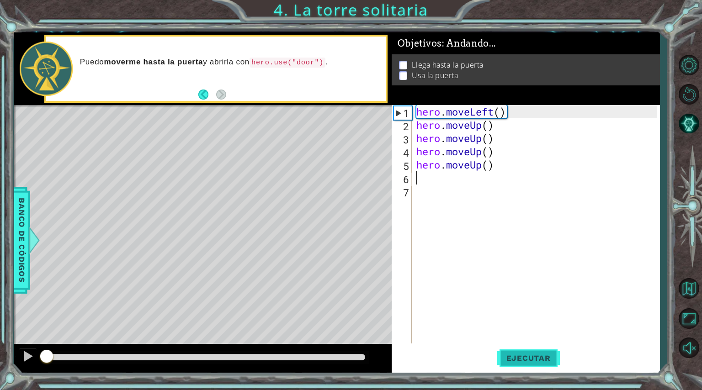
click at [360, 278] on span "Ejecutar" at bounding box center [528, 358] width 63 height 9
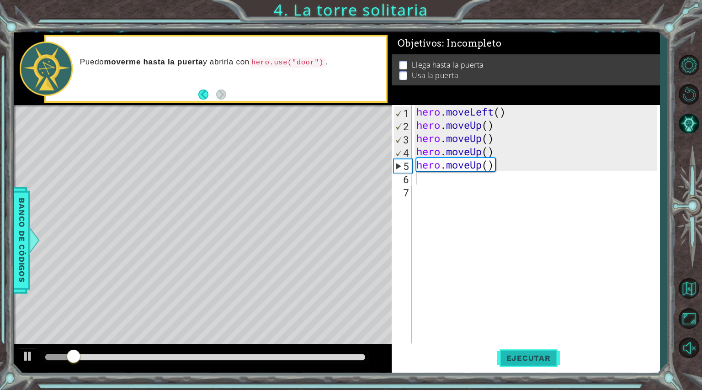
click at [360, 278] on span "Ejecutar" at bounding box center [528, 358] width 63 height 9
click at [360, 184] on div "hero . moveLeft ( ) hero . moveUp ( ) hero . moveUp ( ) hero . moveUp ( ) hero …" at bounding box center [538, 237] width 247 height 265
type textarea "h"
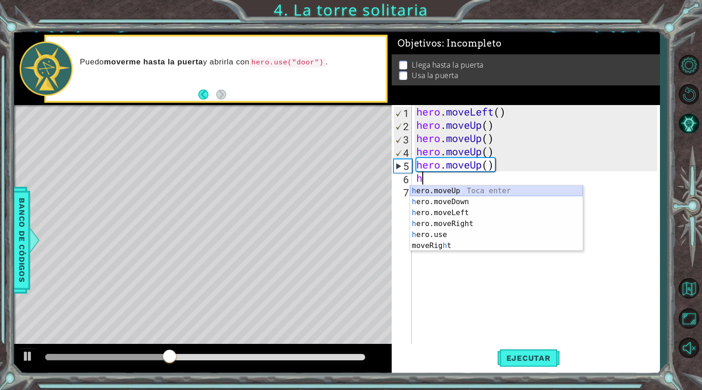
click at [360, 191] on div "h ero.moveUp Toca enter h ero.moveDown Toca enter h ero.moveLeft Toca enter h e…" at bounding box center [496, 230] width 173 height 88
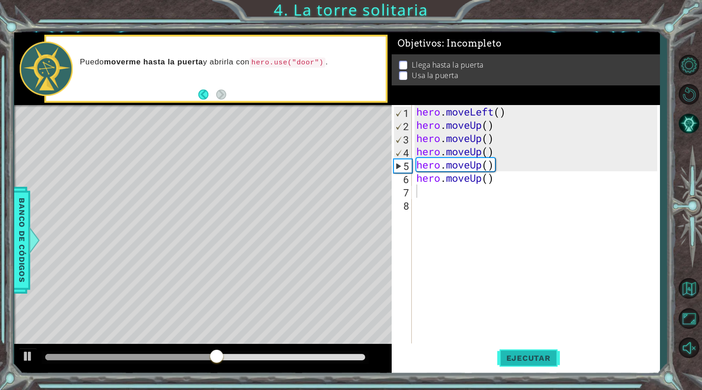
click at [360, 278] on span "Ejecutar" at bounding box center [528, 358] width 63 height 9
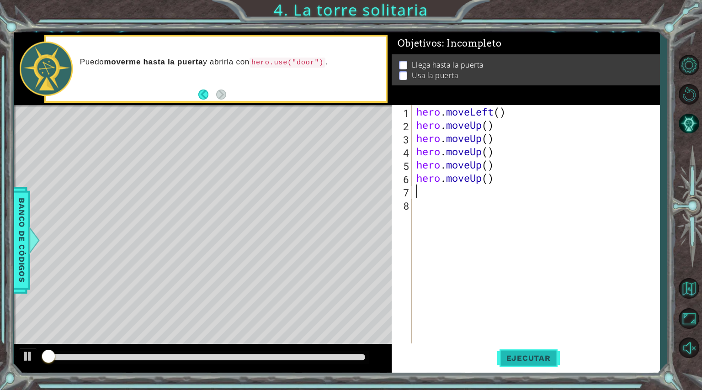
click at [360, 278] on span "Ejecutar" at bounding box center [528, 358] width 63 height 9
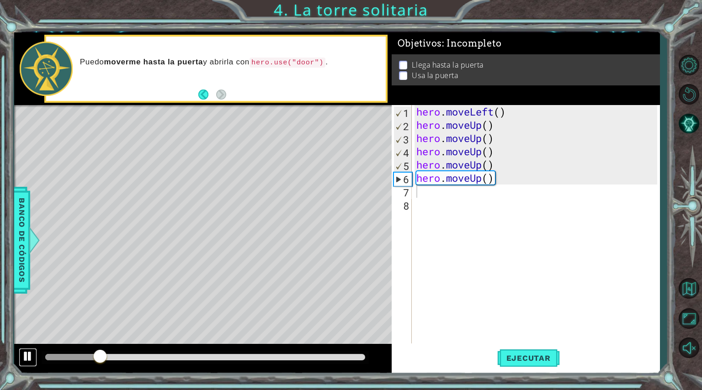
click at [29, 278] on div at bounding box center [28, 357] width 12 height 12
type textarea "h"
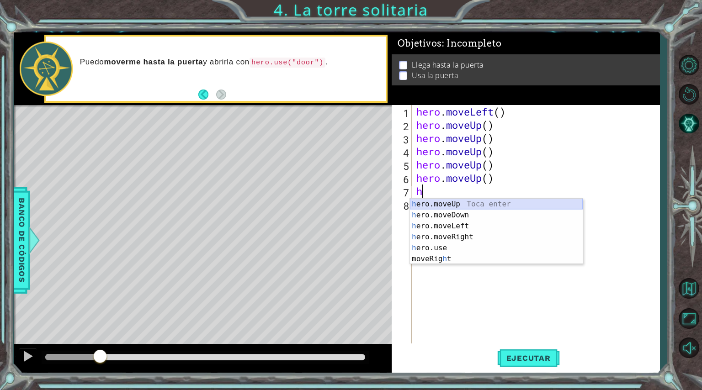
click at [360, 206] on div "h ero.moveUp Toca enter h ero.moveDown Toca enter h ero.moveLeft Toca enter h e…" at bounding box center [496, 243] width 173 height 88
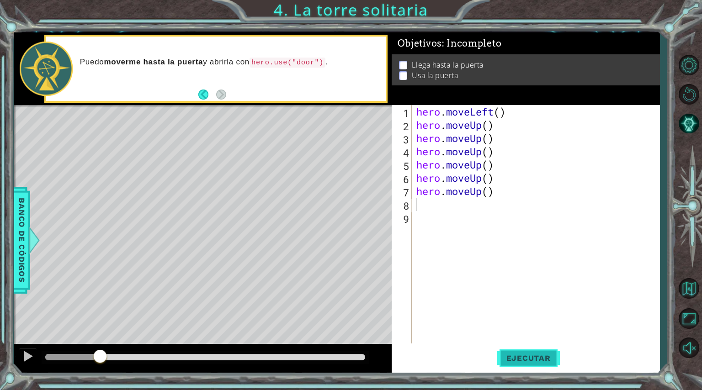
click at [360, 278] on button "Ejecutar" at bounding box center [528, 358] width 63 height 27
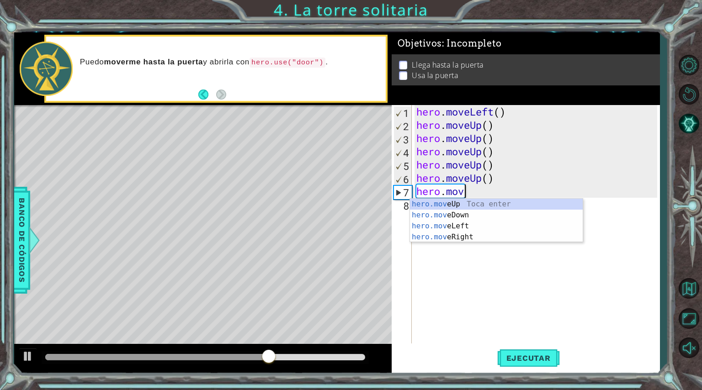
type textarea "h"
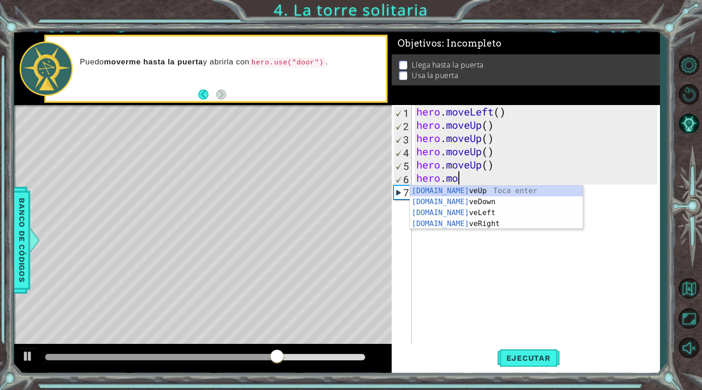
type textarea "h"
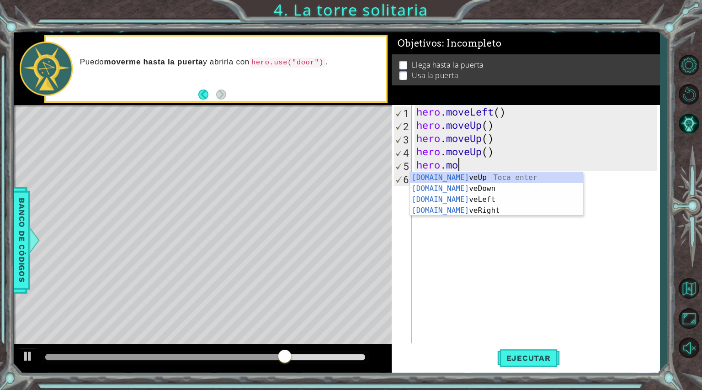
type textarea "h"
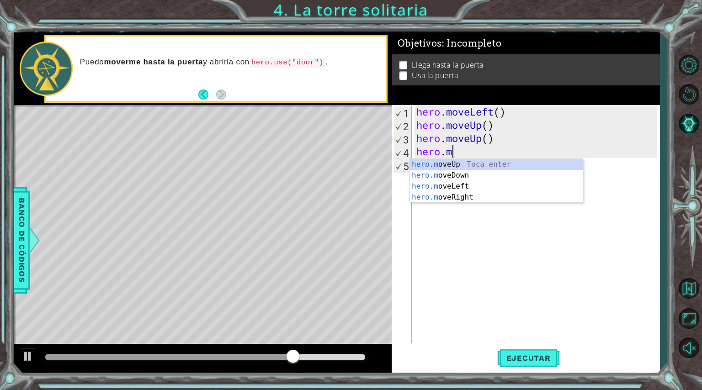
type textarea "h"
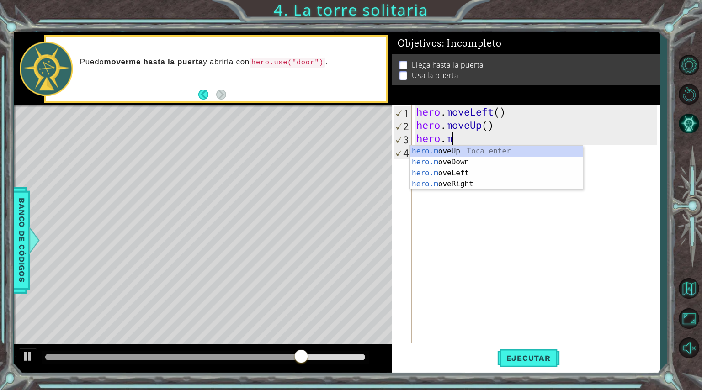
type textarea "h"
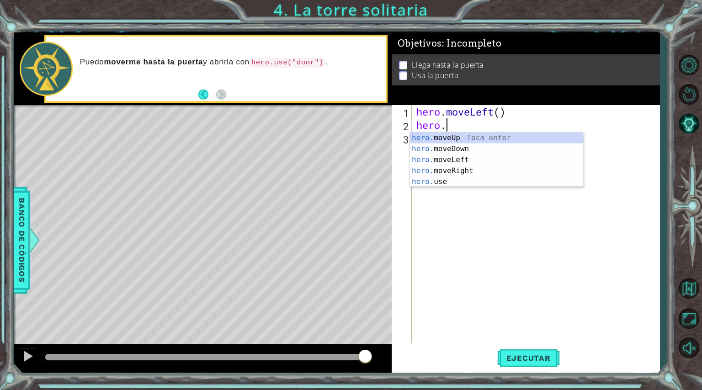
scroll to position [0, 0]
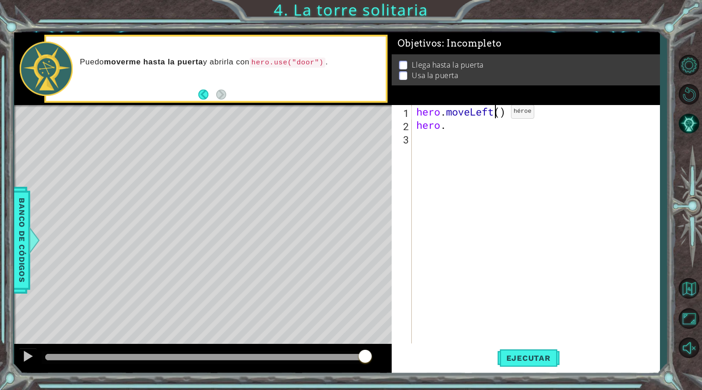
click at [360, 114] on div "hero . moveLeft ( ) hero ." at bounding box center [538, 237] width 247 height 265
click at [360, 115] on div "hero . moveLeft ( ) hero ." at bounding box center [538, 237] width 247 height 265
click at [360, 124] on div "hero . moveLeft ( 3 ) hero ." at bounding box center [538, 237] width 247 height 265
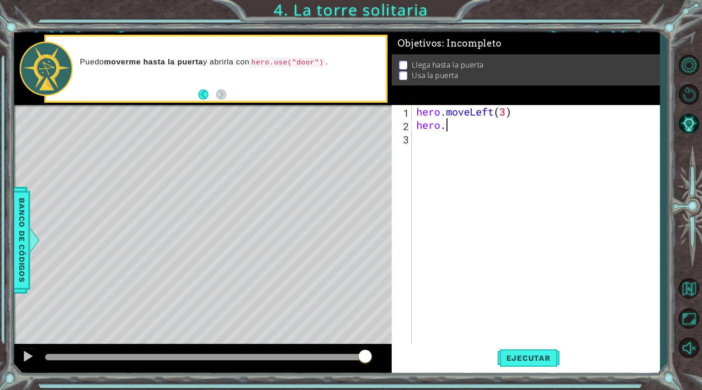
type textarea "hero.m"
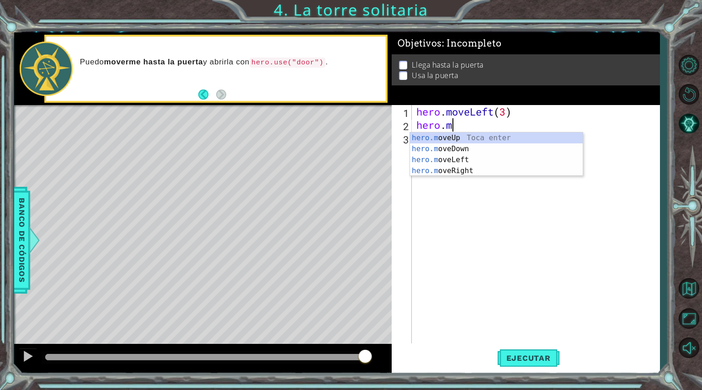
scroll to position [0, 1]
click at [360, 138] on div "hero.m oveUp Toca enter hero.m oveDown Toca enter hero.m oveLeft Toca enter her…" at bounding box center [496, 166] width 173 height 66
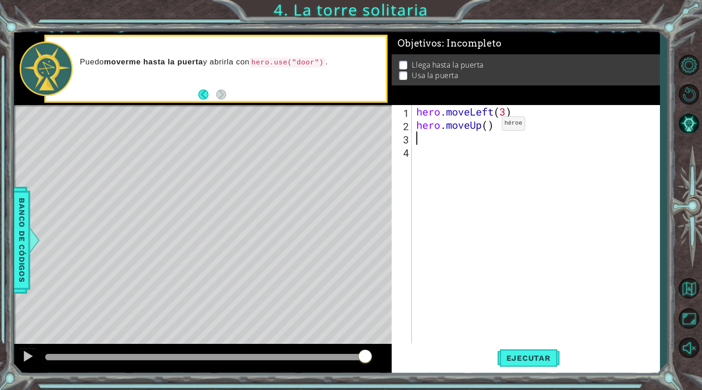
click at [360, 125] on div "hero . moveLeft ( 3 ) hero . moveUp ( )" at bounding box center [538, 237] width 247 height 265
type textarea "hero.moveUp(3)"
click at [360, 164] on div "hero . moveLeft ( 3 ) hero . moveUp ( 3 )" at bounding box center [538, 237] width 247 height 265
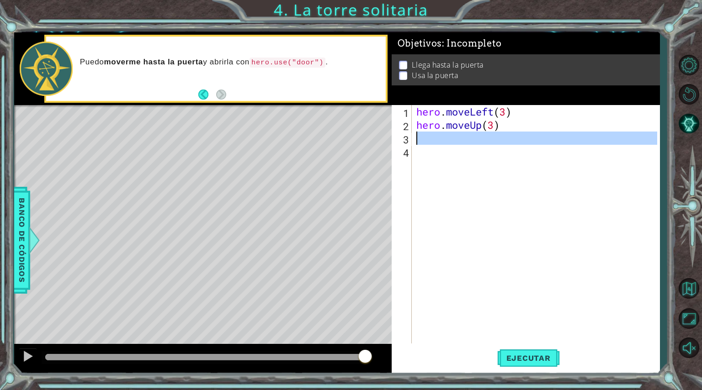
drag, startPoint x: 432, startPoint y: 146, endPoint x: 422, endPoint y: 142, distance: 10.2
click at [360, 142] on div "hero . moveLeft ( 3 ) hero . moveUp ( 3 )" at bounding box center [538, 237] width 247 height 265
click at [360, 142] on div "hero . moveLeft ( 3 ) hero . moveUp ( 3 )" at bounding box center [536, 224] width 243 height 239
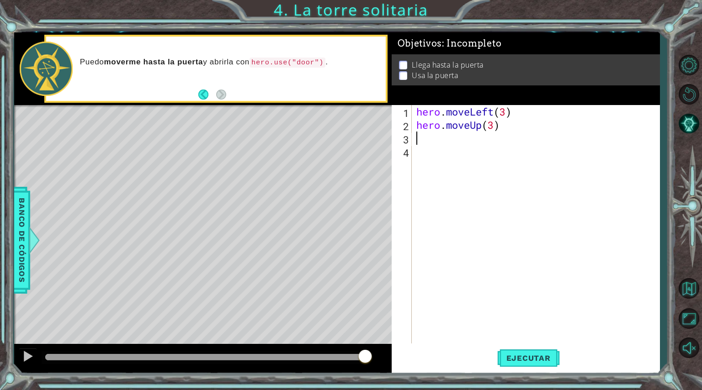
type textarea "h"
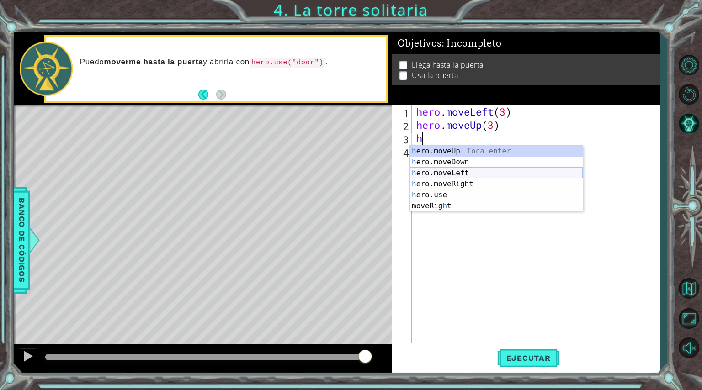
click at [360, 174] on div "h ero.moveUp Toca enter h ero.moveDown Toca enter h ero.moveLeft Toca enter h e…" at bounding box center [496, 190] width 173 height 88
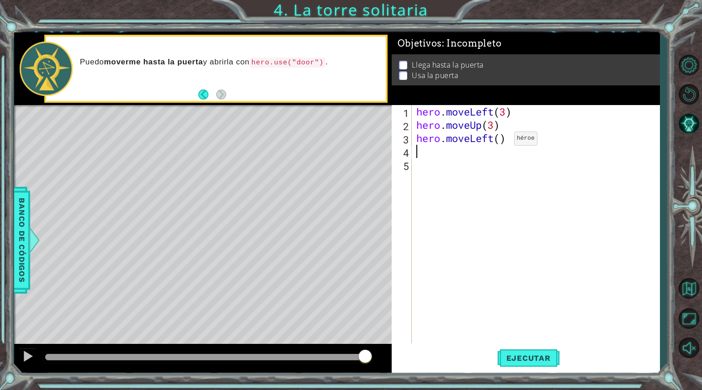
click at [360, 141] on div "hero . moveLeft ( 3 ) hero . moveUp ( 3 ) hero . moveLeft ( )" at bounding box center [538, 237] width 247 height 265
type textarea "hero.moveLeft(3)"
click at [360, 162] on div "hero . moveLeft ( 3 ) hero . moveUp ( 3 ) hero . moveLeft ( 3 )" at bounding box center [538, 237] width 247 height 265
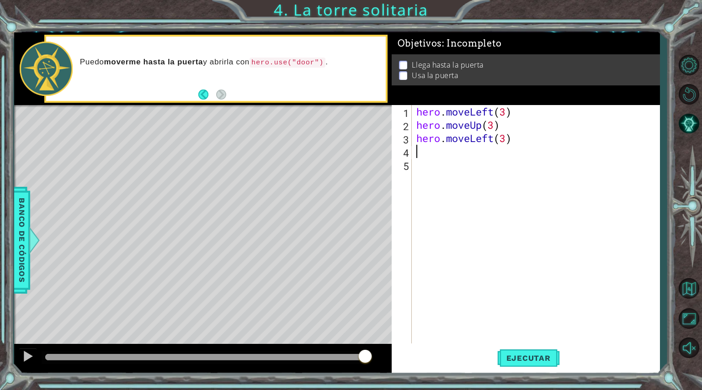
click at [360, 157] on div "hero . moveLeft ( 3 ) hero . moveUp ( 3 ) hero . moveLeft ( 3 )" at bounding box center [538, 237] width 247 height 265
type textarea "h"
type textarea "o"
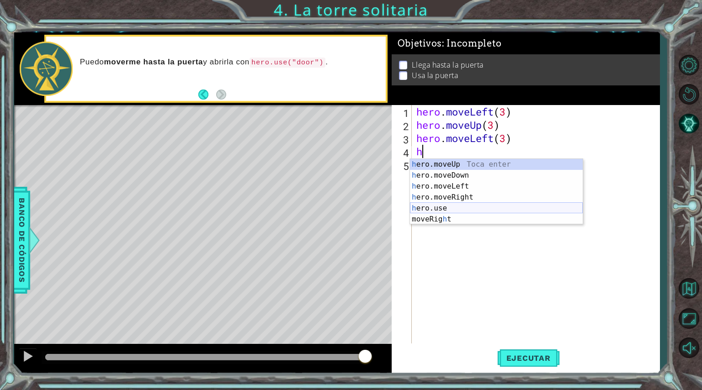
click at [360, 208] on div "h ero.moveUp Toca enter h ero.moveDown Toca enter h ero.moveLeft Toca enter h e…" at bounding box center [496, 203] width 173 height 88
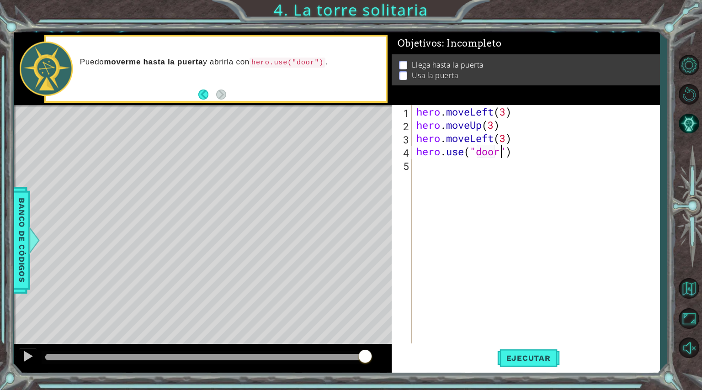
scroll to position [0, 4]
click at [360, 278] on span "Ejecutar" at bounding box center [528, 358] width 63 height 9
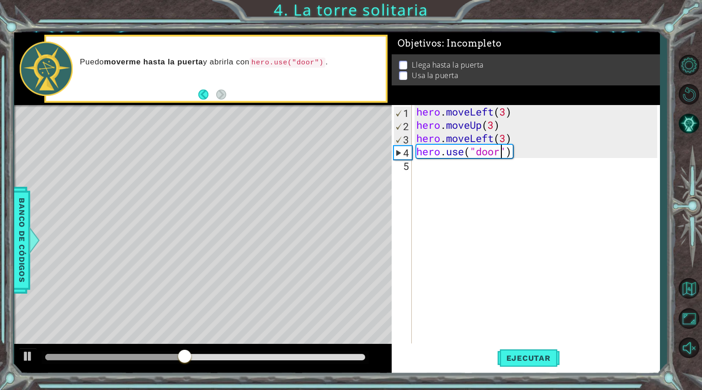
click at [360, 151] on div "hero . moveLeft ( 3 ) hero . moveUp ( 3 ) hero . moveLeft ( 3 ) hero . use ( "d…" at bounding box center [538, 237] width 247 height 265
click at [360, 140] on div "hero . moveLeft ( 3 ) hero . moveUp ( 3 ) hero . moveLeft ( 3 ) hero . use ( "d…" at bounding box center [538, 237] width 247 height 265
type textarea "hero.moveLeft(3)"
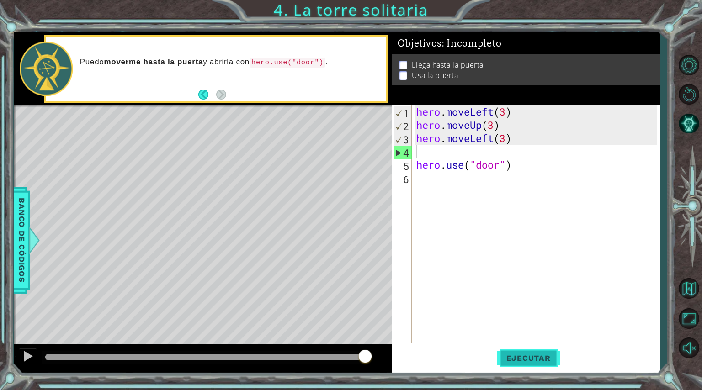
click at [360, 278] on span "Ejecutar" at bounding box center [528, 358] width 63 height 9
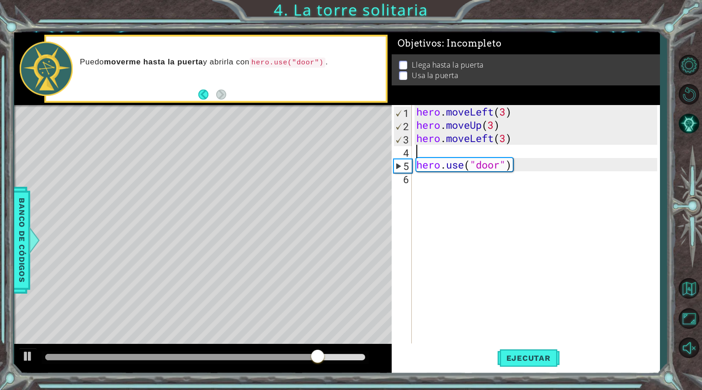
click at [360, 153] on div "hero . moveLeft ( 3 ) hero . moveUp ( 3 ) hero . moveLeft ( 3 ) hero . use ( "d…" at bounding box center [538, 237] width 247 height 265
type textarea "h"
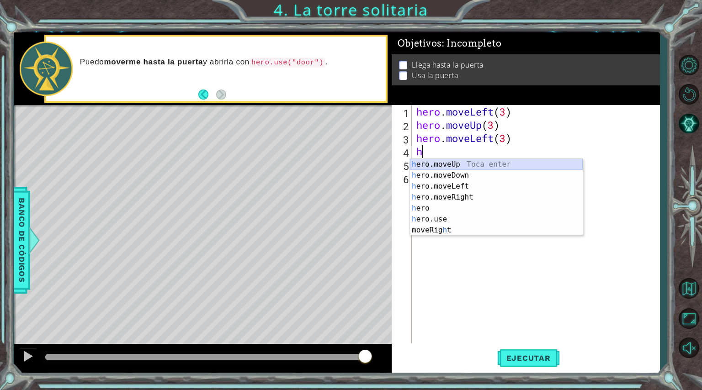
click at [360, 162] on div "h ero.moveUp Toca enter h ero.moveDown Toca enter h ero.moveLeft Toca enter h e…" at bounding box center [496, 208] width 173 height 99
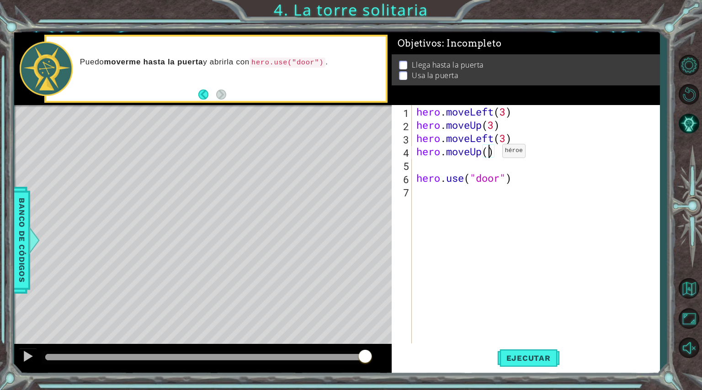
click at [360, 153] on div "hero . moveLeft ( 3 ) hero . moveUp ( 3 ) hero . moveLeft ( 3 ) hero . moveUp (…" at bounding box center [538, 237] width 247 height 265
type textarea "hero.moveUp(3)"
click at [360, 170] on div "hero . moveLeft ( 3 ) hero . moveUp ( 3 ) hero . moveLeft ( 3 ) hero . moveUp (…" at bounding box center [538, 237] width 247 height 265
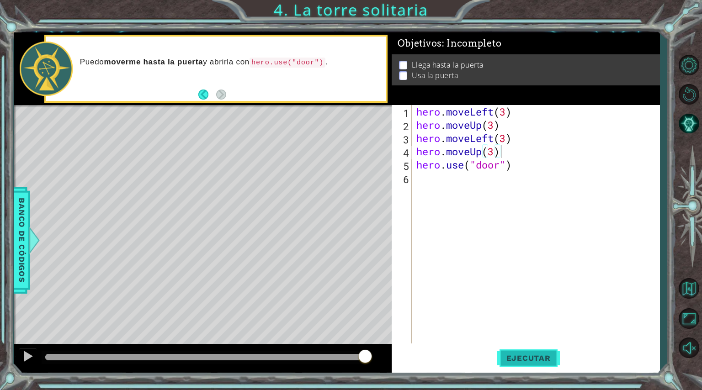
click at [360, 278] on button "Ejecutar" at bounding box center [528, 358] width 63 height 27
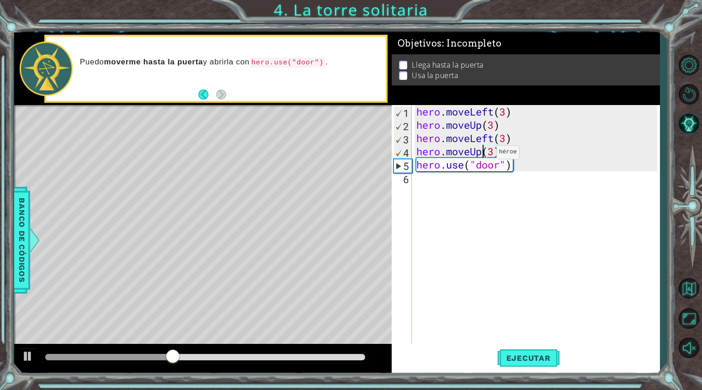
click at [360, 155] on div "hero . moveLeft ( 3 ) hero . moveUp ( 3 ) hero . moveLeft ( 3 ) hero . moveUp (…" at bounding box center [538, 237] width 247 height 265
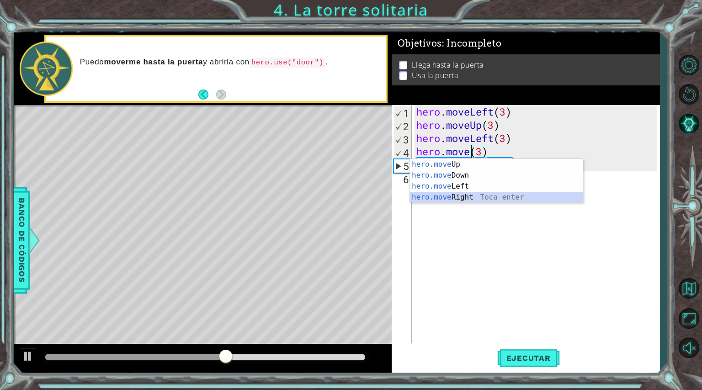
click at [360, 198] on div "hero.move Up Toca enter hero.move Down Toca enter hero.move Left Toca enter her…" at bounding box center [496, 192] width 173 height 66
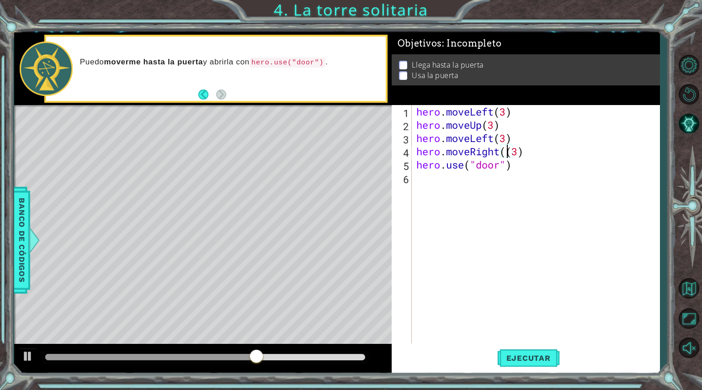
type textarea "hero.moveRight(3)"
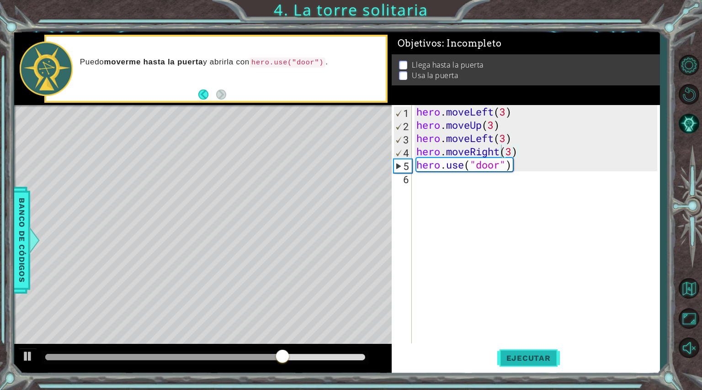
click at [360, 278] on span "Ejecutar" at bounding box center [528, 358] width 63 height 9
click at [360, 203] on div "hero . moveLeft ( 3 ) hero . moveUp ( 3 ) hero . moveLeft ( 3 ) hero . moveRigh…" at bounding box center [538, 237] width 247 height 265
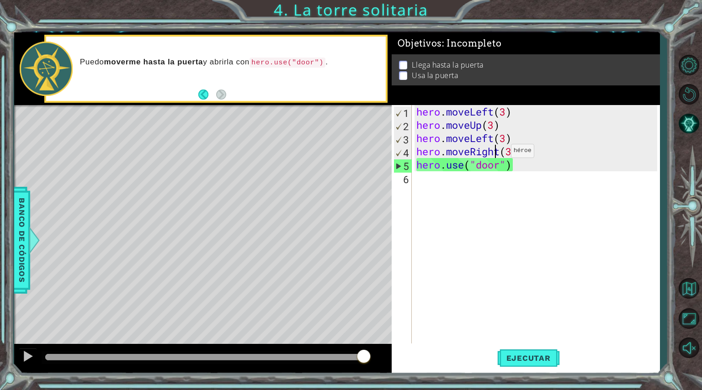
click at [360, 153] on div "hero . moveLeft ( 3 ) hero . moveUp ( 3 ) hero . moveLeft ( 3 ) hero . moveRigh…" at bounding box center [538, 237] width 247 height 265
click at [360, 154] on div "hero . moveLeft ( 3 ) hero . moveUp ( 3 ) hero . moveLeft ( 3 ) hero . moveRigh…" at bounding box center [538, 237] width 247 height 265
click at [360, 160] on div "hero . moveLeft ( 3 ) hero . moveUp ( 3 ) hero . moveLeft ( 3 ) hero . moveRigh…" at bounding box center [538, 237] width 247 height 265
drag, startPoint x: 524, startPoint y: 150, endPoint x: 515, endPoint y: 153, distance: 10.3
click at [360, 153] on div "hero . moveLeft ( 3 ) hero . moveUp ( 3 ) hero . moveLeft ( 3 ) hero . moveRigh…" at bounding box center [538, 237] width 247 height 265
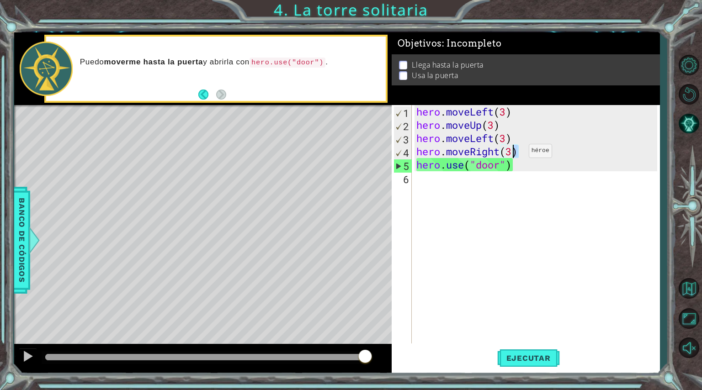
click at [360, 153] on div "hero . moveLeft ( 3 ) hero . moveUp ( 3 ) hero . moveLeft ( 3 ) hero . moveRigh…" at bounding box center [536, 224] width 243 height 239
type textarea "hero.moveRight()"
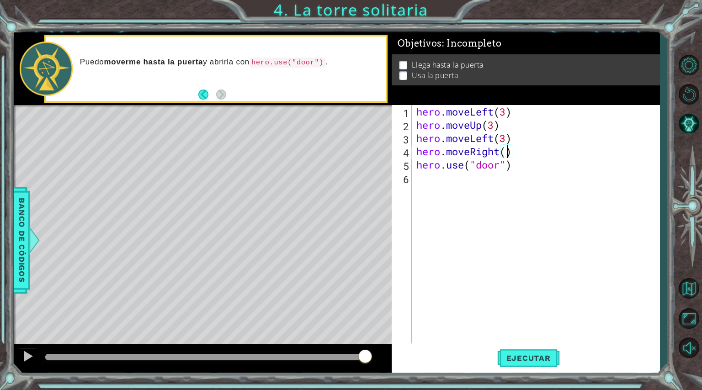
click at [360, 150] on div "hero . moveLeft ( 3 ) hero . moveUp ( 3 ) hero . moveLeft ( 3 ) hero . moveRigh…" at bounding box center [538, 237] width 247 height 265
type textarea "h"
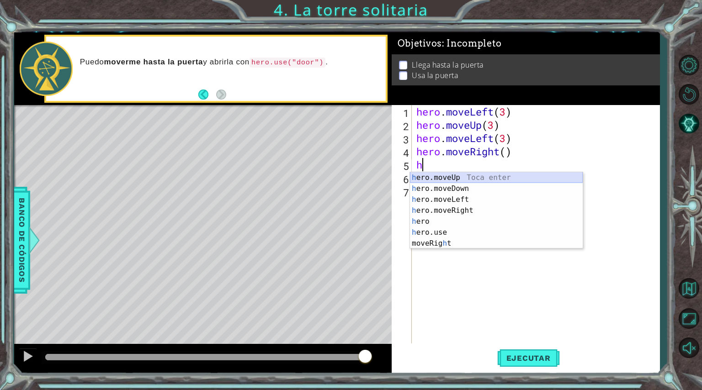
click at [360, 177] on div "h ero.moveUp Toca enter h ero.moveDown Toca enter h ero.moveLeft Toca enter h e…" at bounding box center [496, 221] width 173 height 99
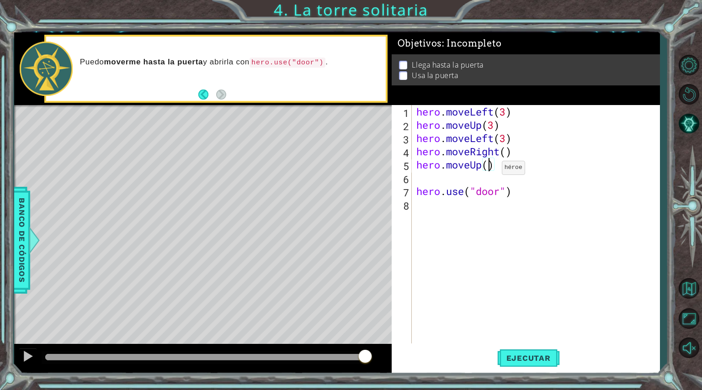
click at [360, 170] on div "hero . moveLeft ( 3 ) hero . moveUp ( 3 ) hero . moveLeft ( 3 ) hero . moveRigh…" at bounding box center [538, 237] width 247 height 265
type textarea "hero.moveUp(3)"
click at [360, 180] on div "hero . moveLeft ( 3 ) hero . moveUp ( 3 ) hero . moveLeft ( 3 ) hero . moveRigh…" at bounding box center [538, 237] width 247 height 265
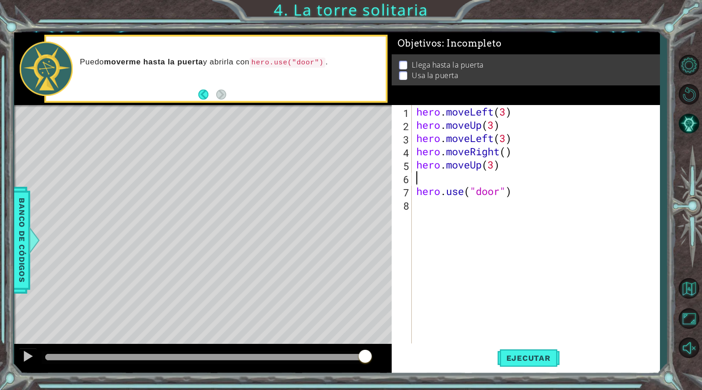
click at [360, 180] on div "hero . moveLeft ( 3 ) hero . moveUp ( 3 ) hero . moveLeft ( 3 ) hero . moveRigh…" at bounding box center [538, 237] width 247 height 265
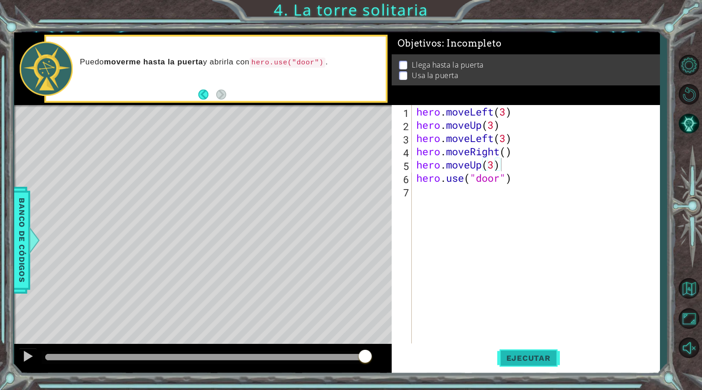
click at [360, 278] on span "Ejecutar" at bounding box center [528, 358] width 63 height 9
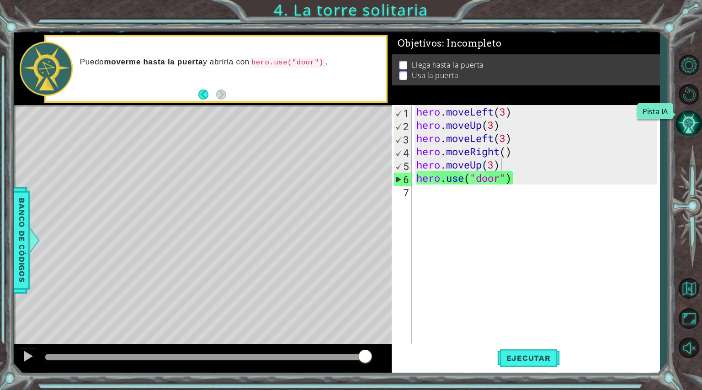
click at [360, 122] on button "Pista IA" at bounding box center [689, 123] width 27 height 27
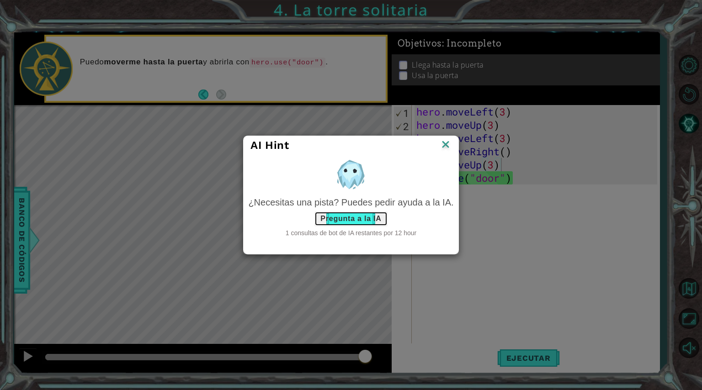
click at [348, 214] on button "Pregunta a la IA" at bounding box center [351, 219] width 73 height 15
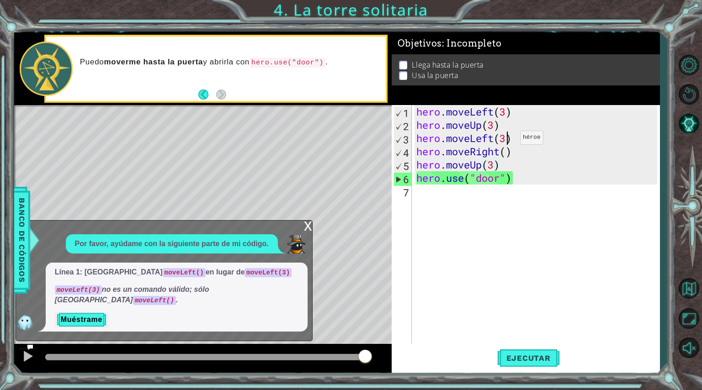
click at [360, 140] on div "hero . moveLeft ( 3 ) hero . moveUp ( 3 ) hero . moveLeft ( 3 ) hero . moveRigh…" at bounding box center [538, 237] width 247 height 265
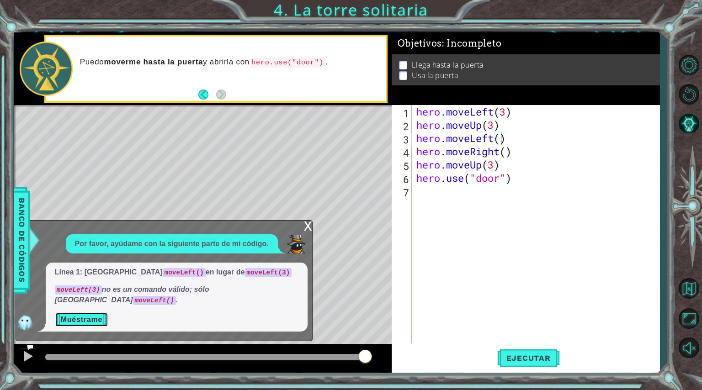
click at [76, 278] on button "Muéstrame" at bounding box center [81, 320] width 53 height 15
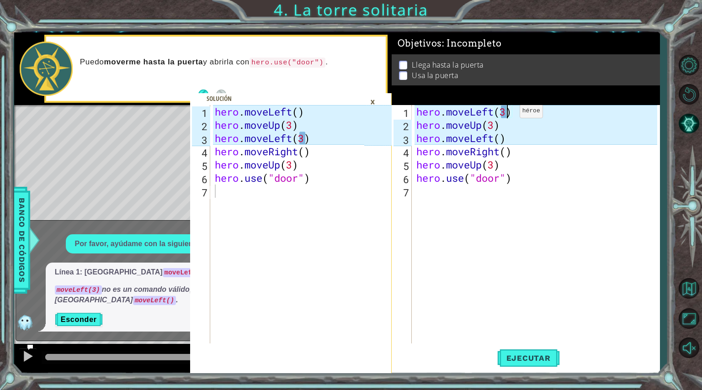
click at [360, 113] on div "hero . moveLeft ( 3 ) hero . moveUp ( 3 ) hero . moveLeft ( ) hero . moveRight …" at bounding box center [538, 237] width 247 height 265
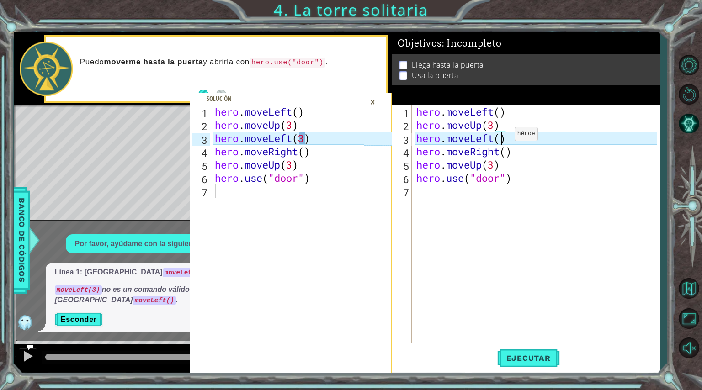
click at [360, 136] on div "hero . moveLeft ( ) hero . moveUp ( 3 ) hero . moveLeft ( ) hero . moveRight ( …" at bounding box center [538, 237] width 247 height 265
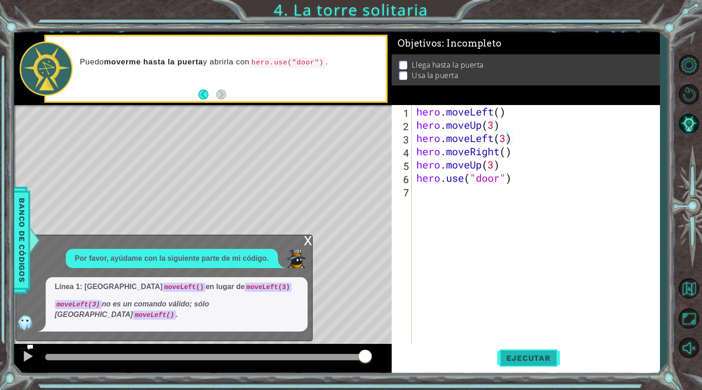
click at [360, 278] on span "Ejecutar" at bounding box center [528, 358] width 63 height 9
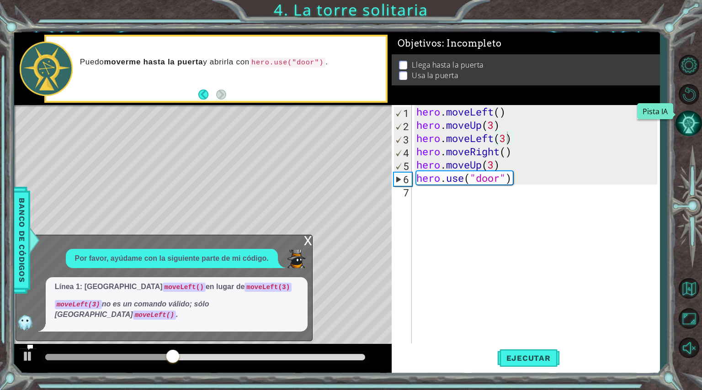
click at [360, 127] on button "Pista IA" at bounding box center [689, 123] width 27 height 27
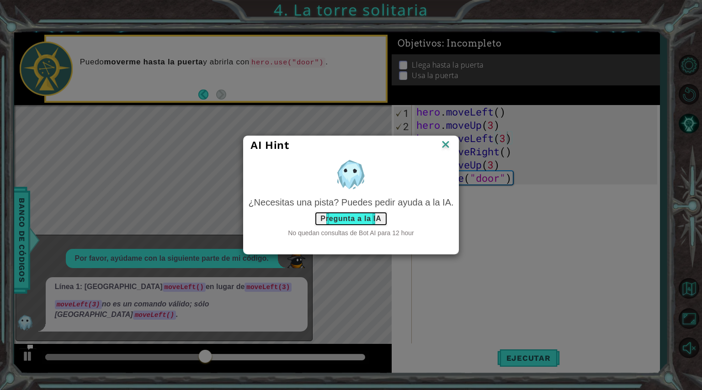
click at [350, 225] on button "Pregunta a la IA" at bounding box center [351, 219] width 73 height 15
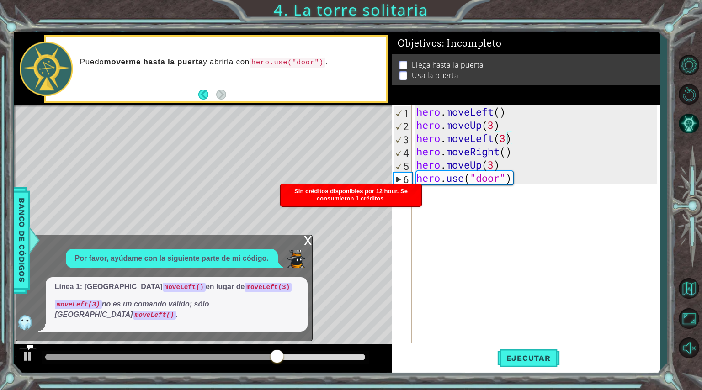
click at [245, 278] on code "moveLeft(3)" at bounding box center [268, 287] width 47 height 9
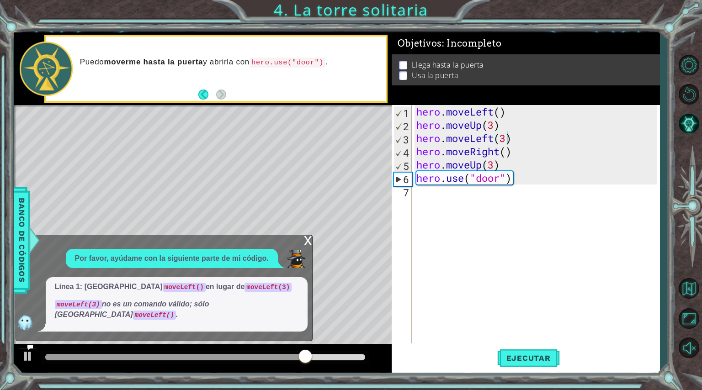
drag, startPoint x: 243, startPoint y: 262, endPoint x: 210, endPoint y: 313, distance: 61.3
click at [210, 278] on div "Por favor, ayúdame con la siguiente parte de mi código. Línea 1: usa moveLeft()…" at bounding box center [162, 290] width 292 height 83
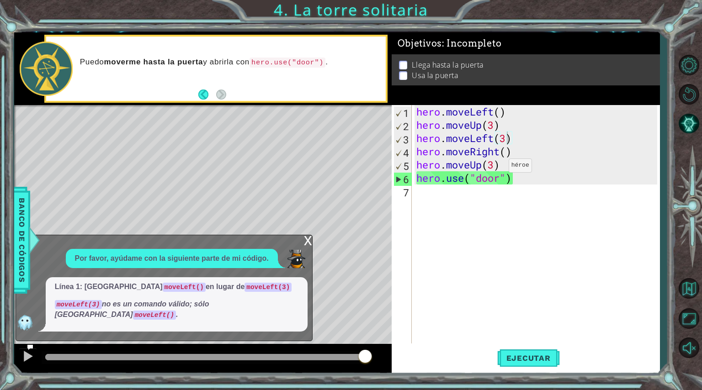
scroll to position [0, 3]
click at [360, 168] on div "hero . moveLeft ( ) hero . moveUp ( 3 ) hero . moveLeft ( 3 ) hero . moveRight …" at bounding box center [538, 237] width 247 height 265
click at [360, 171] on div "hero . moveLeft ( ) hero . moveUp ( 3 ) hero . moveLeft ( 3 ) hero . moveRight …" at bounding box center [538, 237] width 247 height 265
click at [352, 120] on div "Level Map" at bounding box center [225, 239] width 422 height 269
type textarea "hero.use("door")"
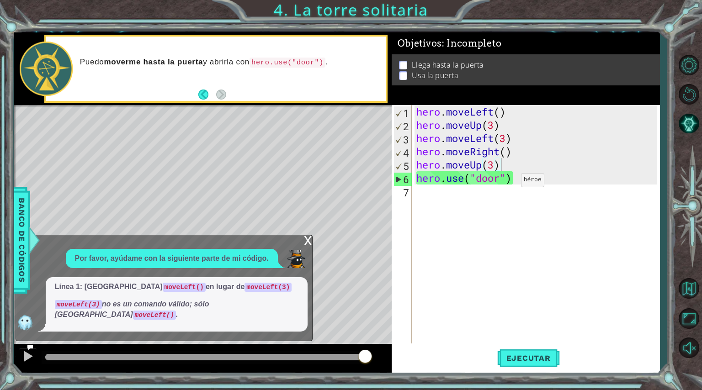
click at [360, 182] on div "hero . moveLeft ( ) hero . moveUp ( 3 ) hero . moveLeft ( 3 ) hero . moveRight …" at bounding box center [538, 237] width 247 height 265
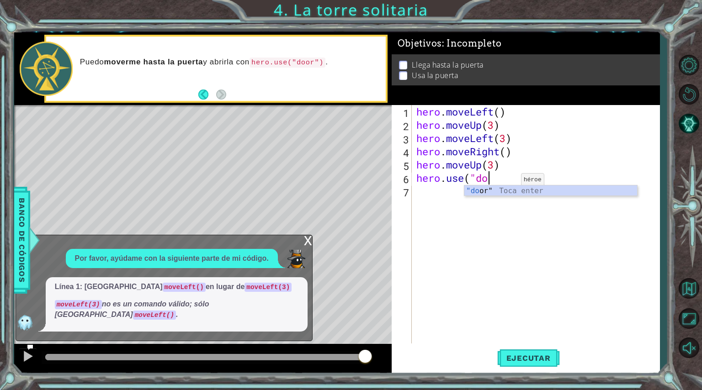
type textarea "hero."
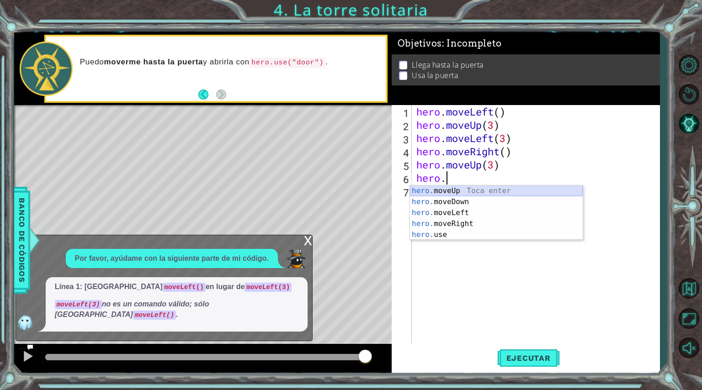
click at [360, 189] on div "hero. moveUp Toca enter hero. moveDown Toca enter hero. moveLeft Toca enter her…" at bounding box center [496, 224] width 173 height 77
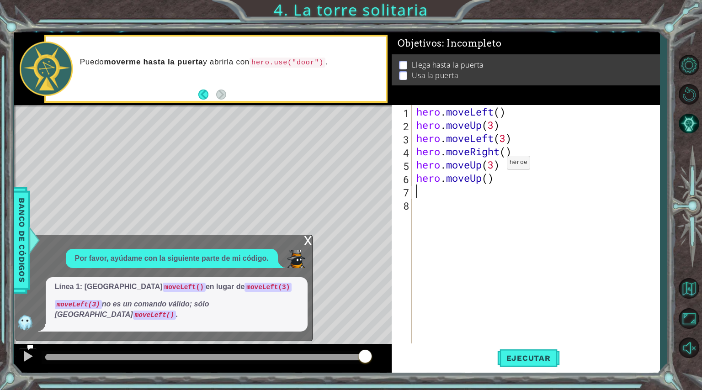
click at [360, 165] on div "hero . moveLeft ( ) hero . moveUp ( 3 ) hero . moveLeft ( 3 ) hero . moveRight …" at bounding box center [538, 237] width 247 height 265
click at [360, 138] on div "hero . moveLeft ( ) hero . moveUp ( 3 ) hero . moveLeft ( 3 ) hero . moveRight …" at bounding box center [538, 237] width 247 height 265
click at [360, 126] on div "hero . moveLeft ( ) hero . moveUp ( 3 ) hero . moveLeft ( ) hero . moveRight ( …" at bounding box center [538, 237] width 247 height 265
click at [360, 126] on div "hero . moveLeft ( ) hero . moveUp ( 3 ) hero . moveLeft ( ) hero . moveRight ( …" at bounding box center [536, 224] width 243 height 239
click at [360, 278] on span "Ejecutar" at bounding box center [528, 358] width 63 height 9
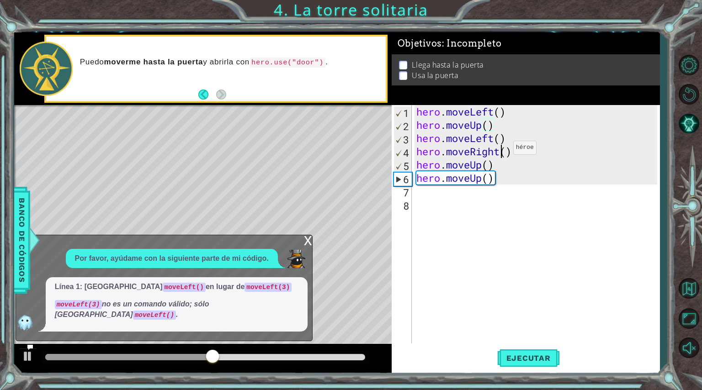
click at [360, 150] on div "hero . moveLeft ( ) hero . moveUp ( ) hero . moveLeft ( ) hero . moveRight ( ) …" at bounding box center [538, 237] width 247 height 265
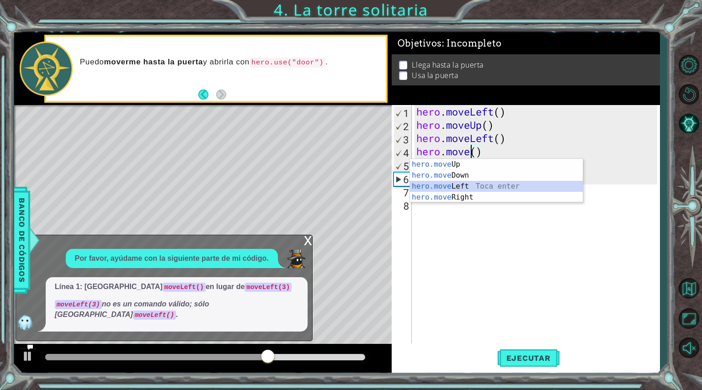
click at [360, 186] on div "hero.move Up Toca enter hero.move Down Toca enter hero.move Left Toca enter her…" at bounding box center [496, 192] width 173 height 66
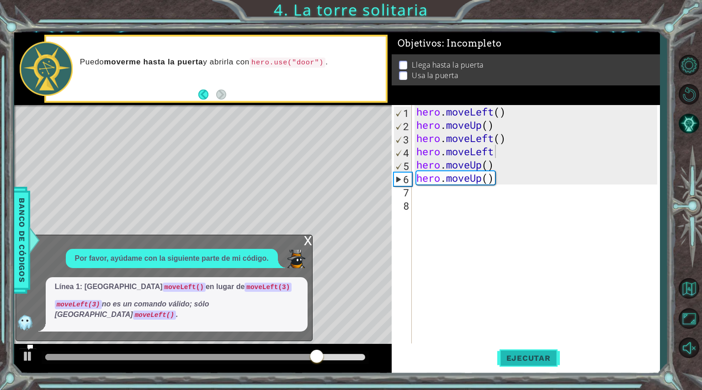
click at [360, 278] on span "Ejecutar" at bounding box center [528, 358] width 63 height 9
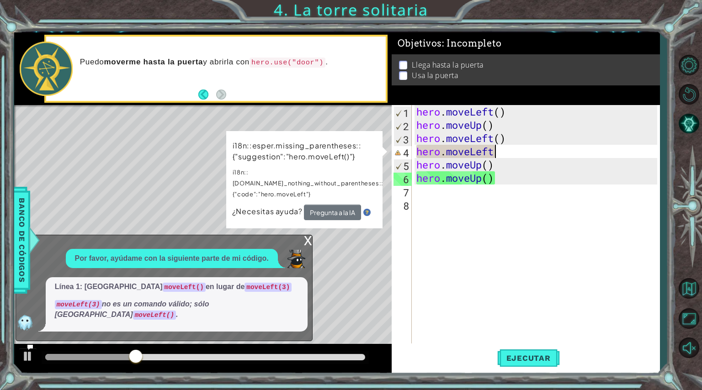
click at [360, 155] on div "hero . moveLeft ( ) hero . moveUp ( ) hero . moveLeft ( ) hero . moveLeft hero …" at bounding box center [538, 237] width 247 height 265
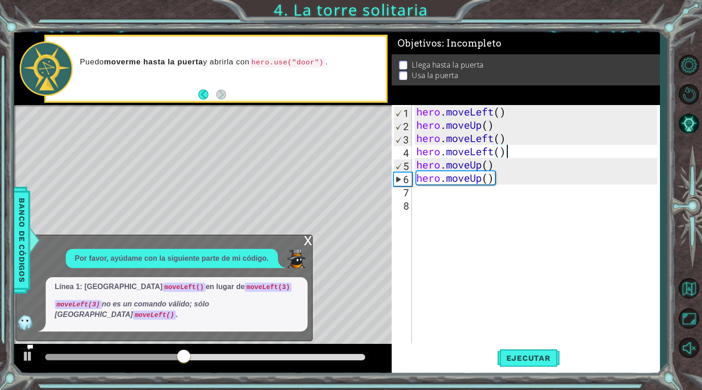
scroll to position [0, 4]
click at [360, 278] on span "Ejecutar" at bounding box center [528, 358] width 63 height 9
click at [360, 152] on div "hero . moveLeft ( ) hero . moveUp ( ) hero . moveLeft ( ) hero . moveLeft ( ) h…" at bounding box center [538, 237] width 247 height 265
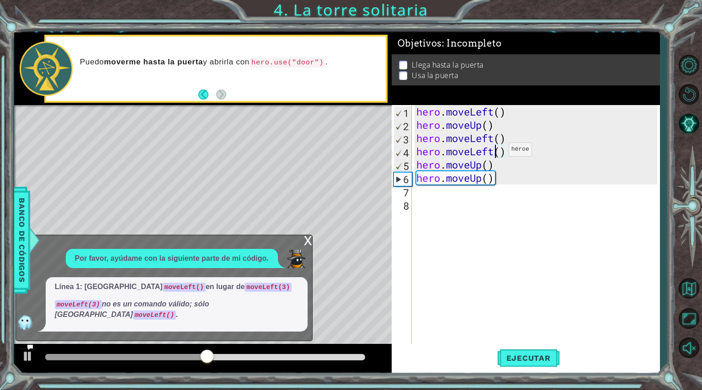
click at [360, 152] on div "hero . moveLeft ( ) hero . moveUp ( ) hero . moveLeft ( ) hero . moveLeft ( ) h…" at bounding box center [538, 237] width 247 height 265
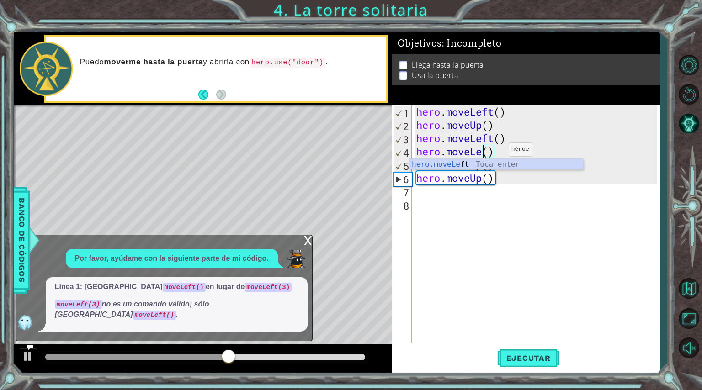
scroll to position [0, 2]
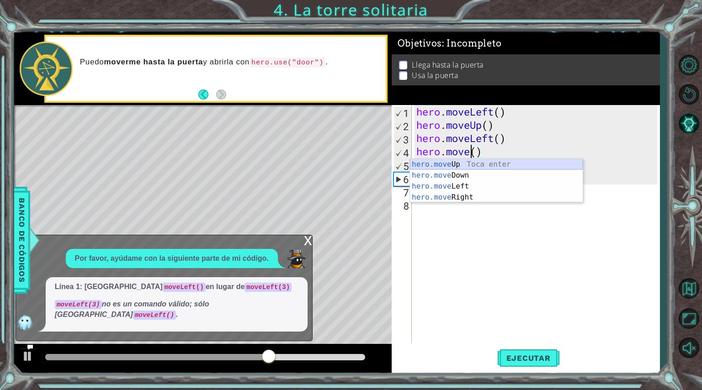
click at [360, 160] on div "hero.move Up Toca enter hero.move Down Toca enter hero.move Left Toca enter her…" at bounding box center [496, 192] width 173 height 66
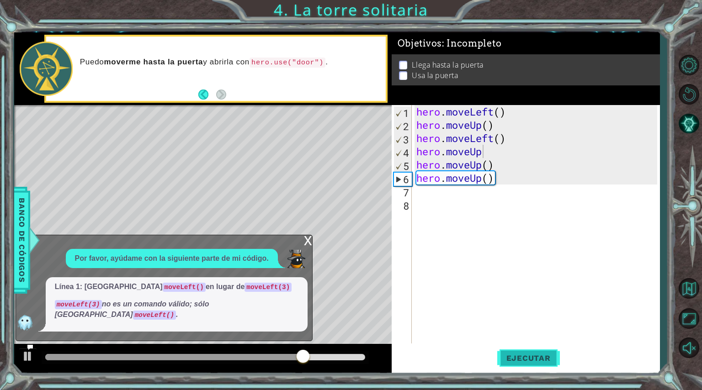
click at [360, 278] on span "Ejecutar" at bounding box center [528, 358] width 63 height 9
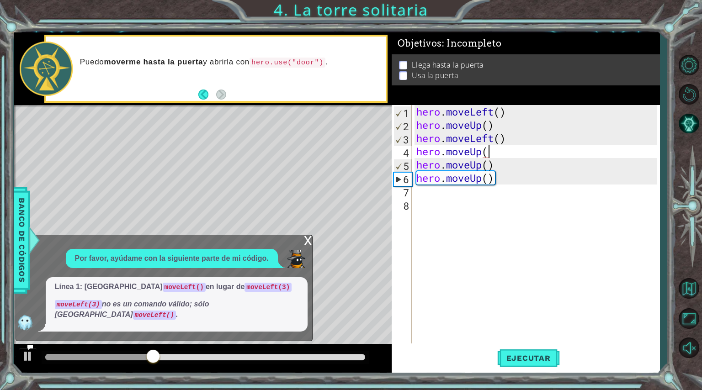
scroll to position [0, 3]
type textarea "hero.moveUp()"
click at [360, 278] on button "Ejecutar" at bounding box center [528, 358] width 63 height 27
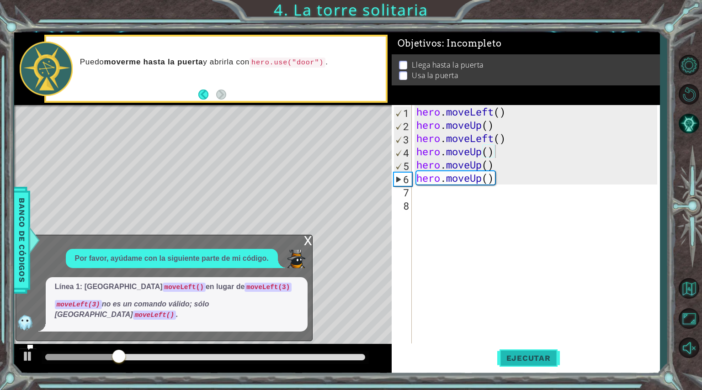
click at [360, 278] on button "Ejecutar" at bounding box center [528, 358] width 63 height 27
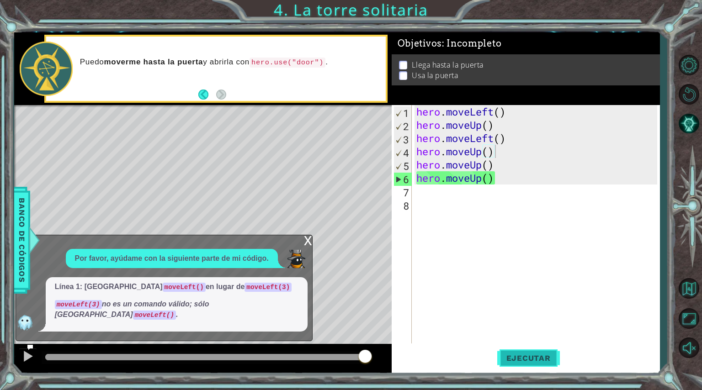
click at [360, 278] on span "Ejecutar" at bounding box center [528, 358] width 63 height 9
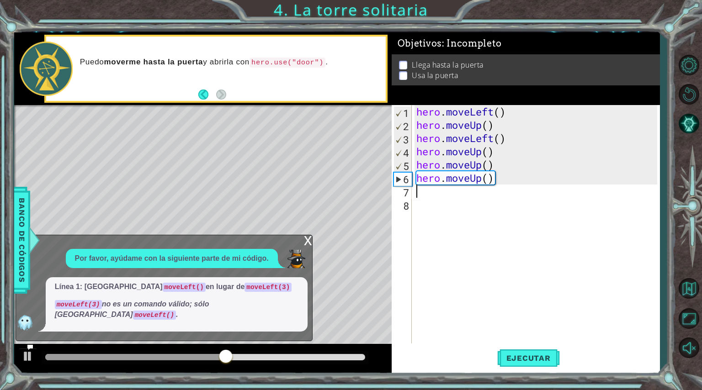
click at [360, 192] on div "hero . moveLeft ( ) hero . moveUp ( ) hero . moveLeft ( ) hero . moveUp ( ) her…" at bounding box center [538, 237] width 247 height 265
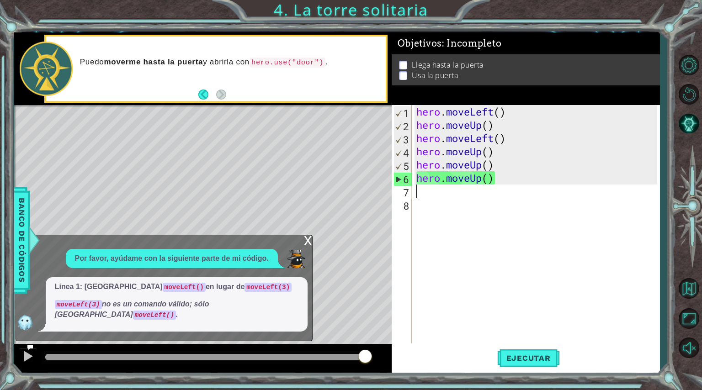
type textarea "h"
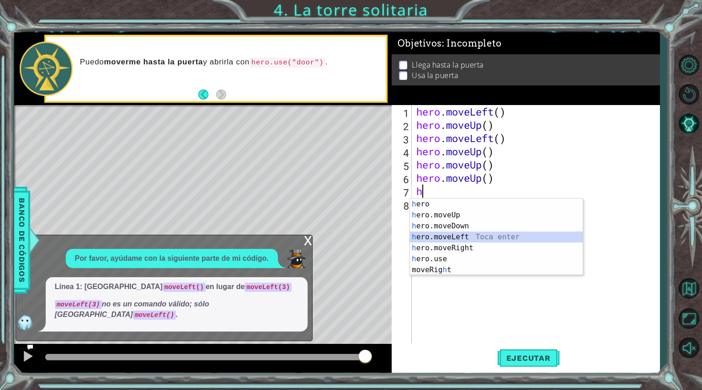
click at [360, 235] on div "h ero Toca enter h ero.moveUp Toca enter h ero.moveDown Toca enter h ero.moveLe…" at bounding box center [496, 248] width 173 height 99
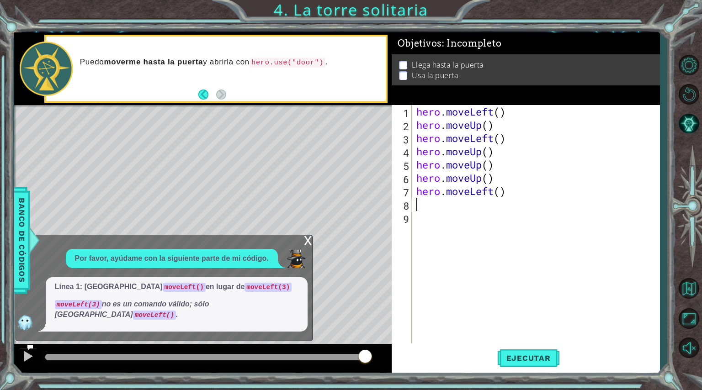
type textarea "h"
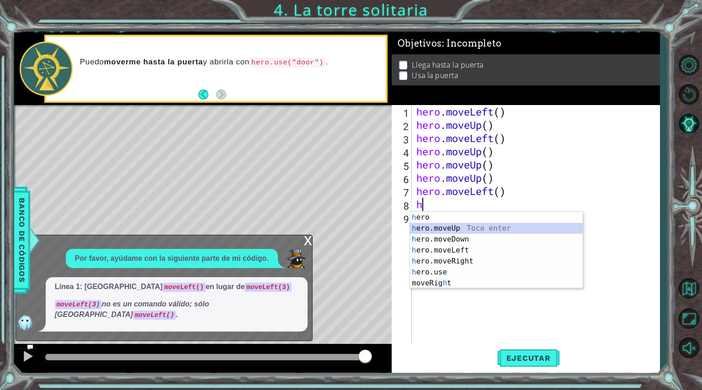
click at [360, 225] on div "h ero Toca enter h ero.moveUp Toca enter h ero.moveDown Toca enter h ero.moveLe…" at bounding box center [496, 261] width 173 height 99
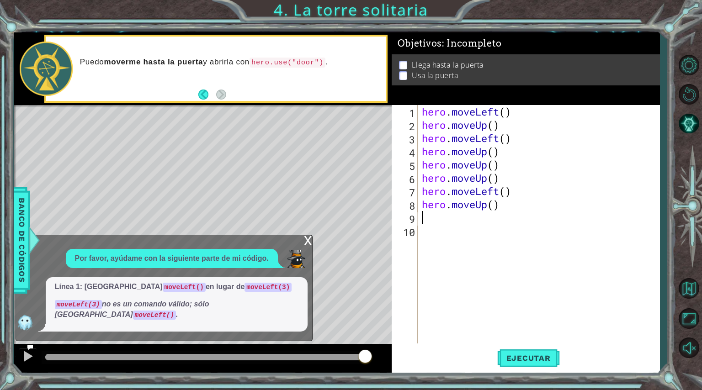
type textarea "h"
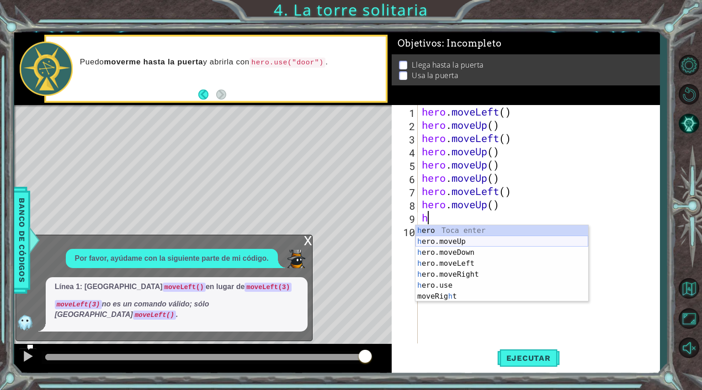
click at [360, 246] on div "h ero Toca enter h ero.moveUp Toca enter h ero.moveDown Toca enter h ero.moveLe…" at bounding box center [502, 274] width 173 height 99
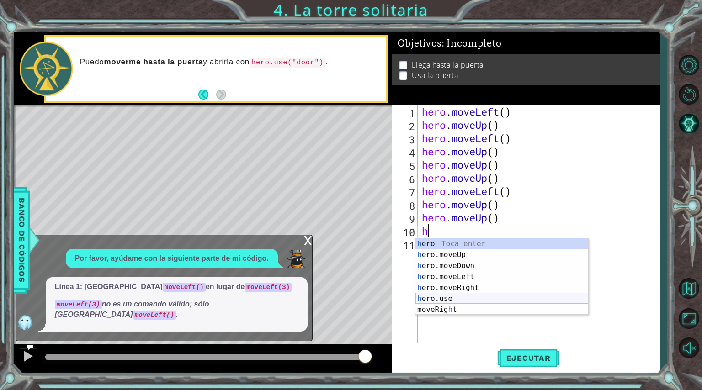
click at [360, 278] on div "h ero Toca enter h ero.moveUp Toca enter h ero.moveDown Toca enter h ero.moveLe…" at bounding box center [502, 288] width 173 height 99
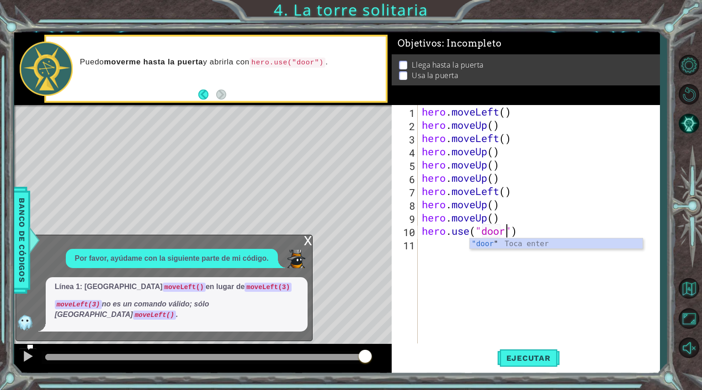
scroll to position [0, 4]
type textarea "hero.use("door")"
click at [360, 278] on span "Ejecutar" at bounding box center [528, 358] width 63 height 9
